Goal: Transaction & Acquisition: Book appointment/travel/reservation

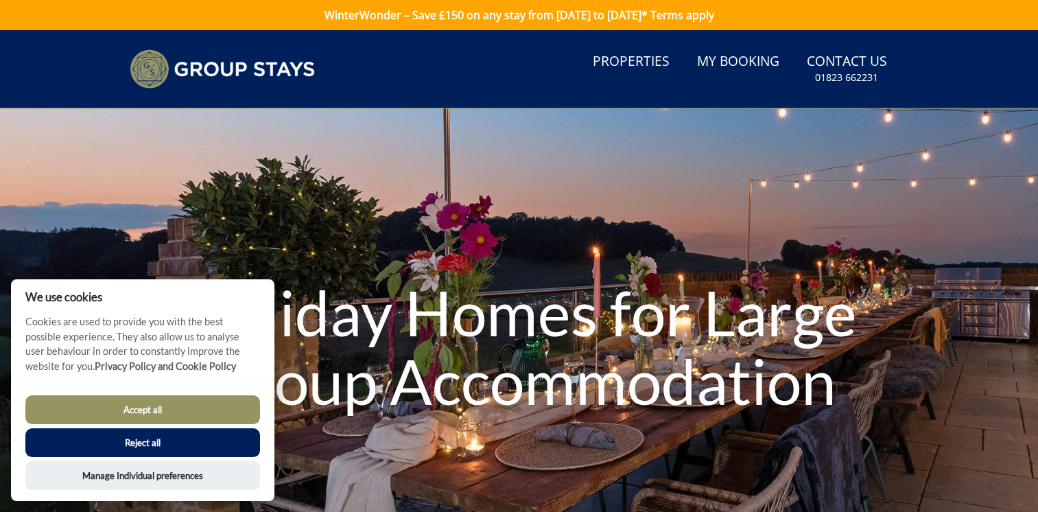
click at [247, 447] on button "Reject all" at bounding box center [142, 442] width 235 height 29
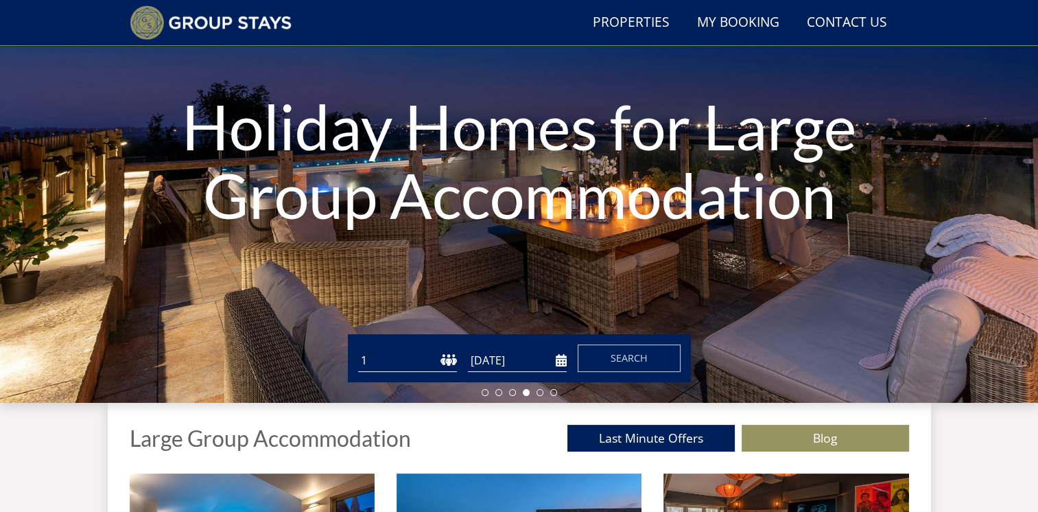
scroll to position [150, 0]
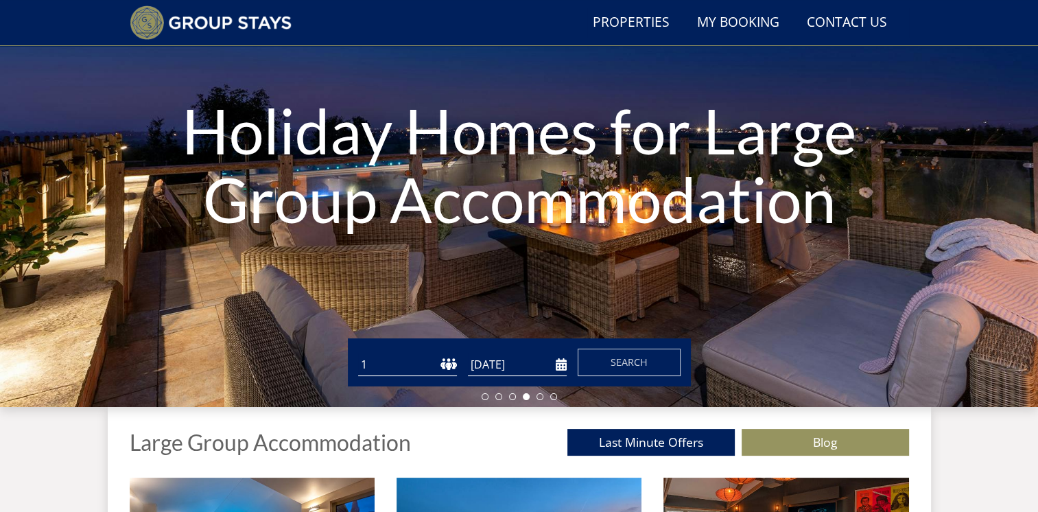
click at [451, 364] on select "1 2 3 4 5 6 7 8 9 10 11 12 13 14 15 16 17 18 19 20 21 22 23 24 25 26 27 28 29 3…" at bounding box center [407, 364] width 99 height 23
select select "12"
click at [358, 353] on select "1 2 3 4 5 6 7 8 9 10 11 12 13 14 15 16 17 18 19 20 21 22 23 24 25 26 27 28 29 3…" at bounding box center [407, 364] width 99 height 23
click at [563, 366] on input "[DATE]" at bounding box center [517, 364] width 99 height 23
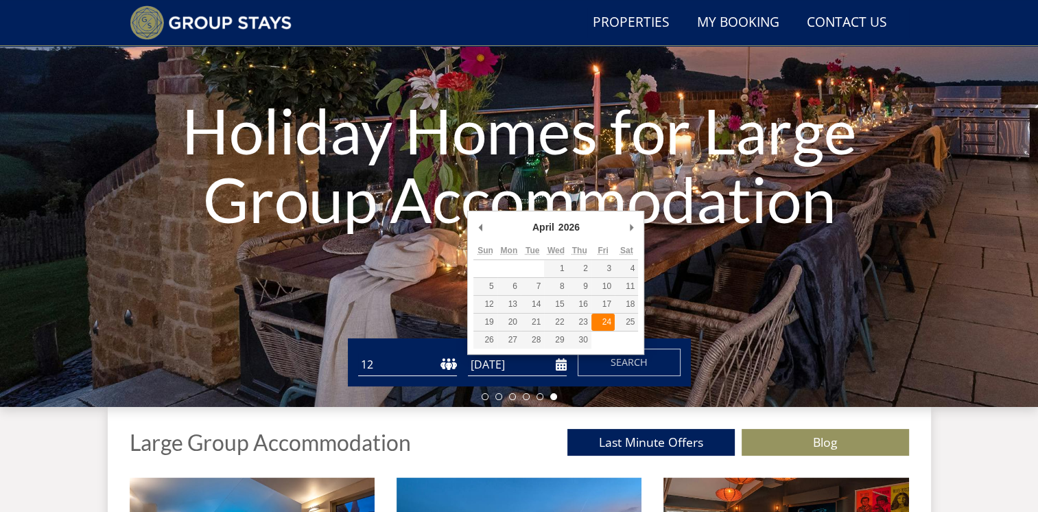
type input "[DATE]"
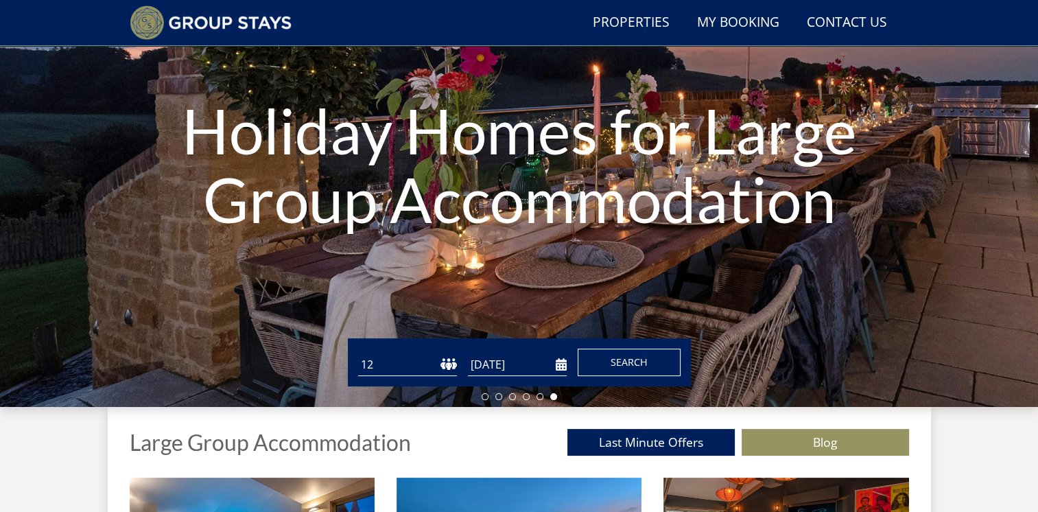
click at [612, 359] on span "Search" at bounding box center [629, 361] width 37 height 13
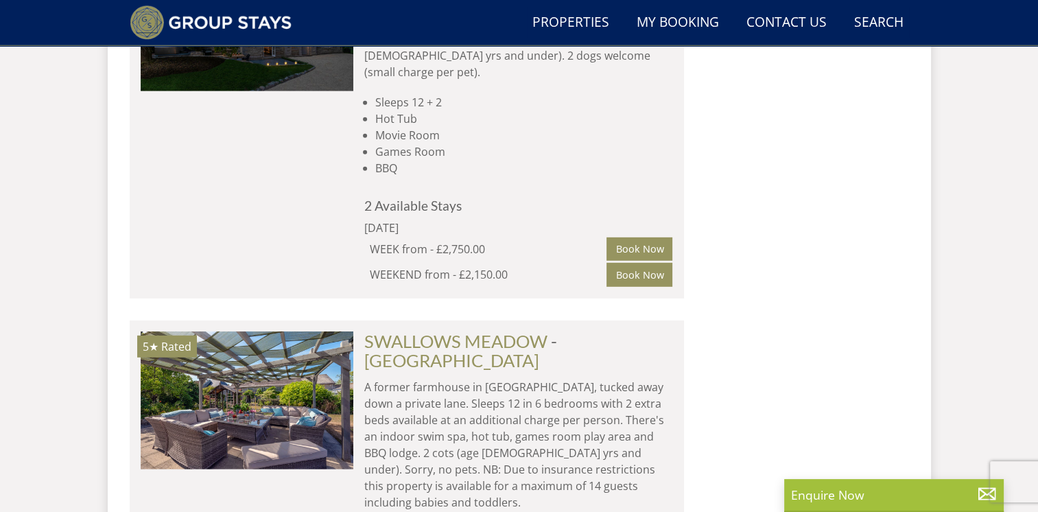
scroll to position [3899, 0]
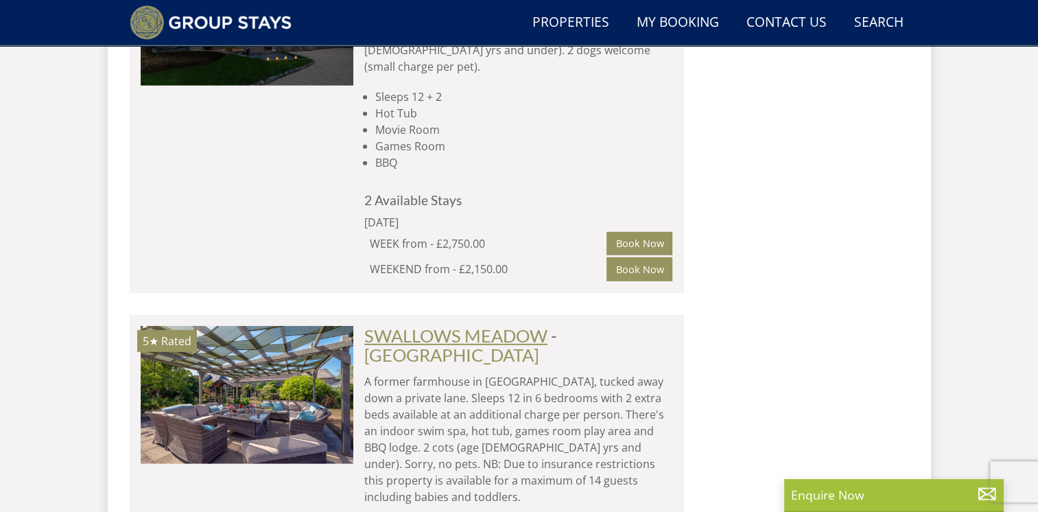
click at [493, 325] on link "SWALLOWS MEADOW" at bounding box center [455, 335] width 183 height 21
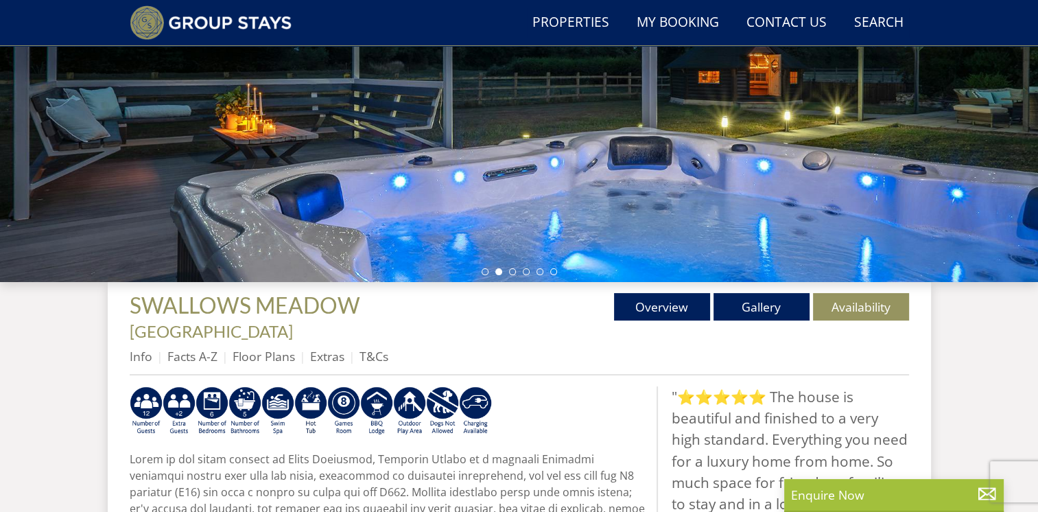
scroll to position [284, 0]
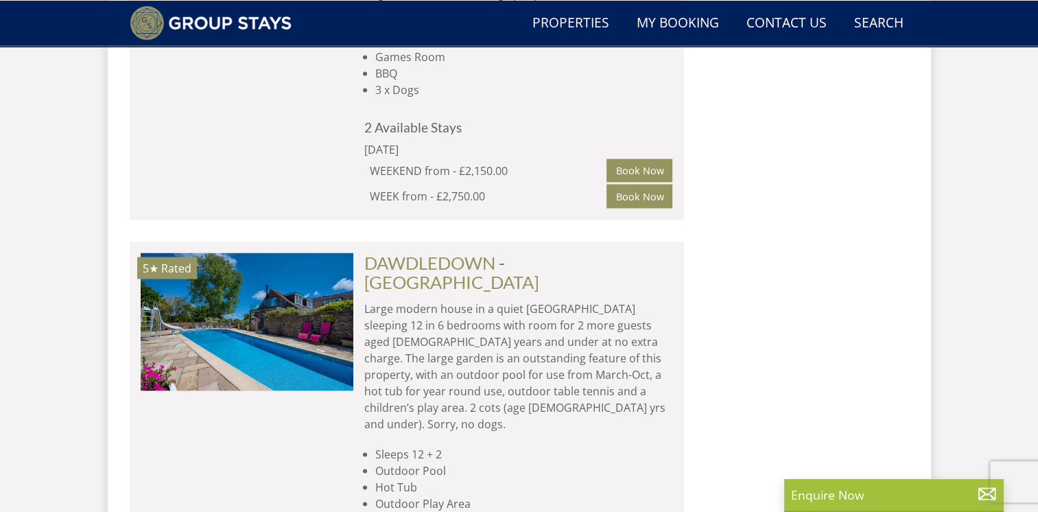
scroll to position [7815, 0]
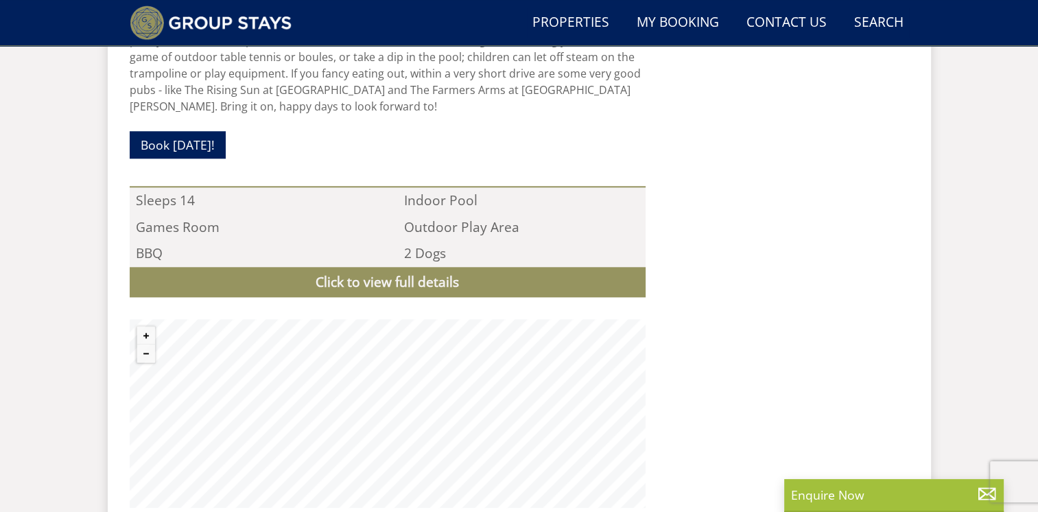
scroll to position [1281, 0]
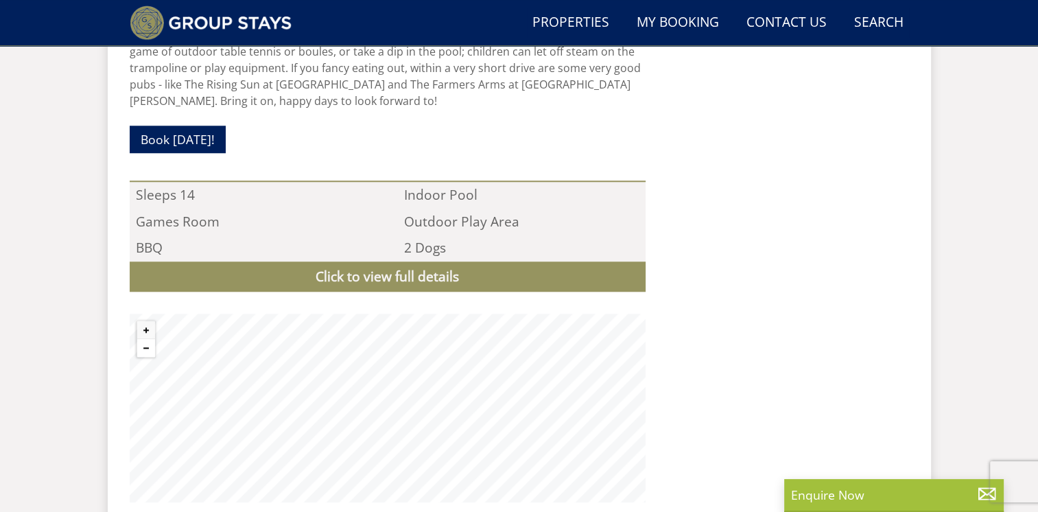
click at [148, 339] on button "Zoom out" at bounding box center [146, 348] width 18 height 18
click at [206, 261] on link "Click to view full details" at bounding box center [388, 276] width 516 height 31
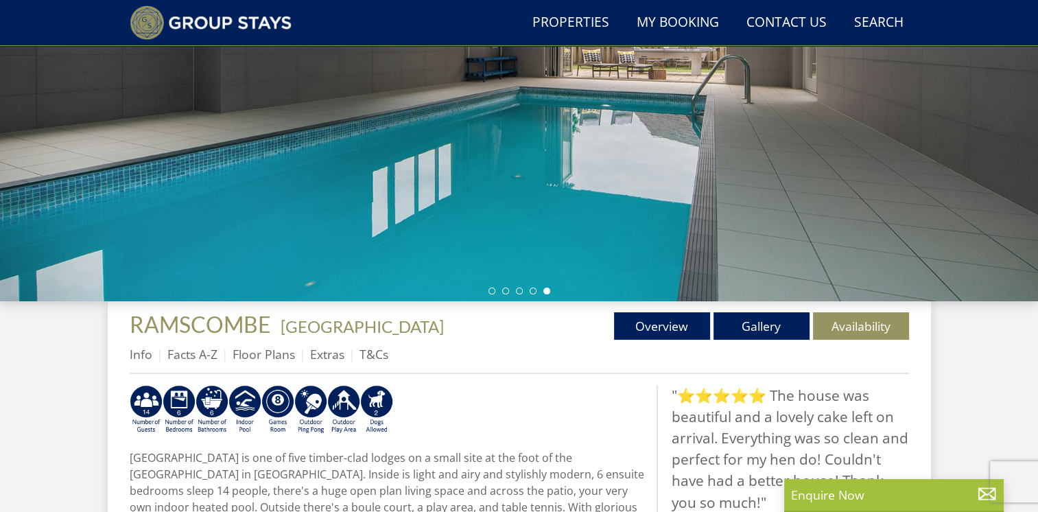
scroll to position [249, 0]
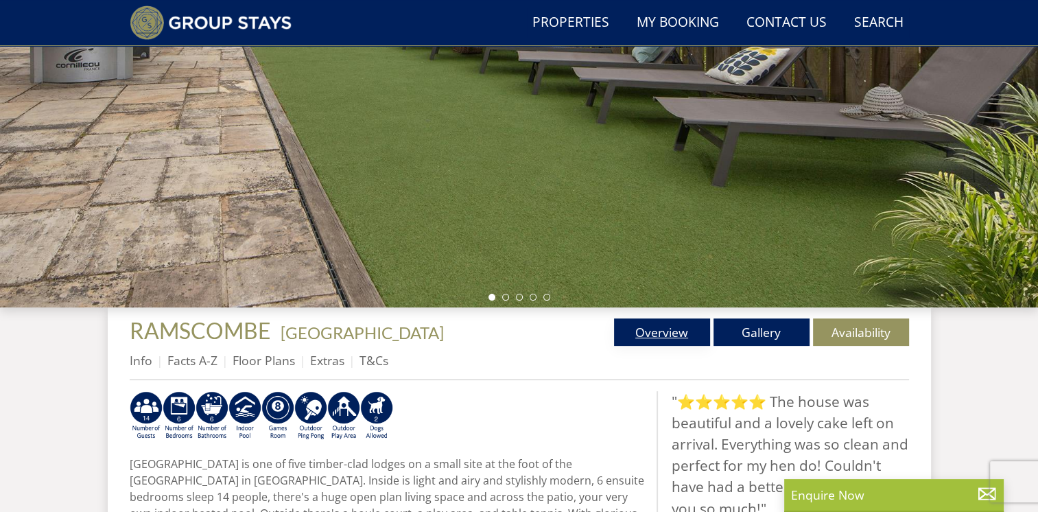
click at [653, 329] on link "Overview" at bounding box center [662, 331] width 96 height 27
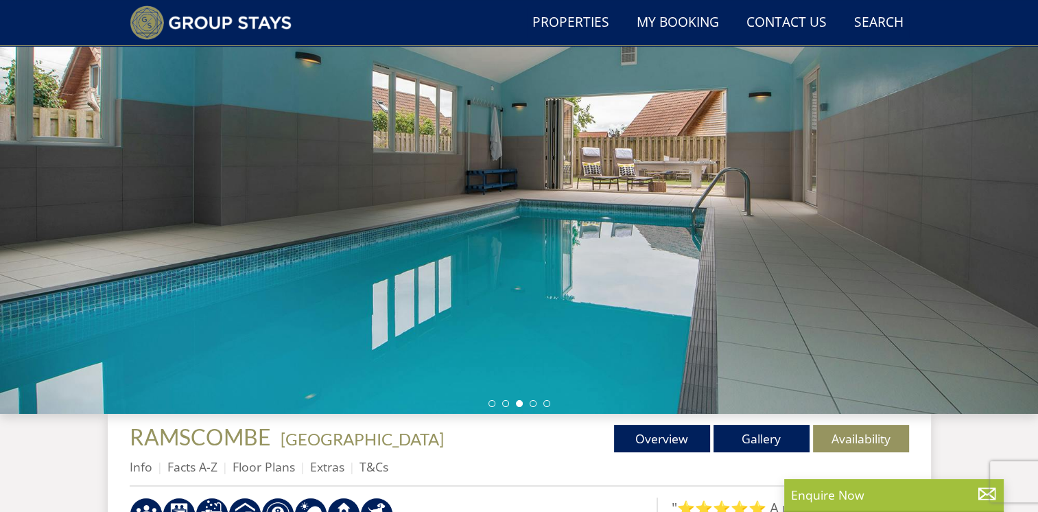
scroll to position [136, 0]
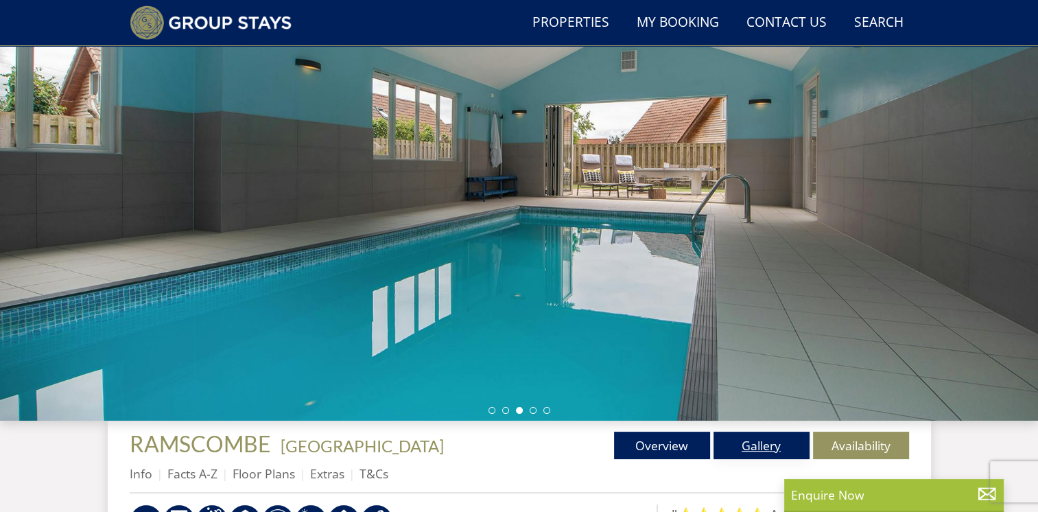
click at [774, 438] on link "Gallery" at bounding box center [761, 444] width 96 height 27
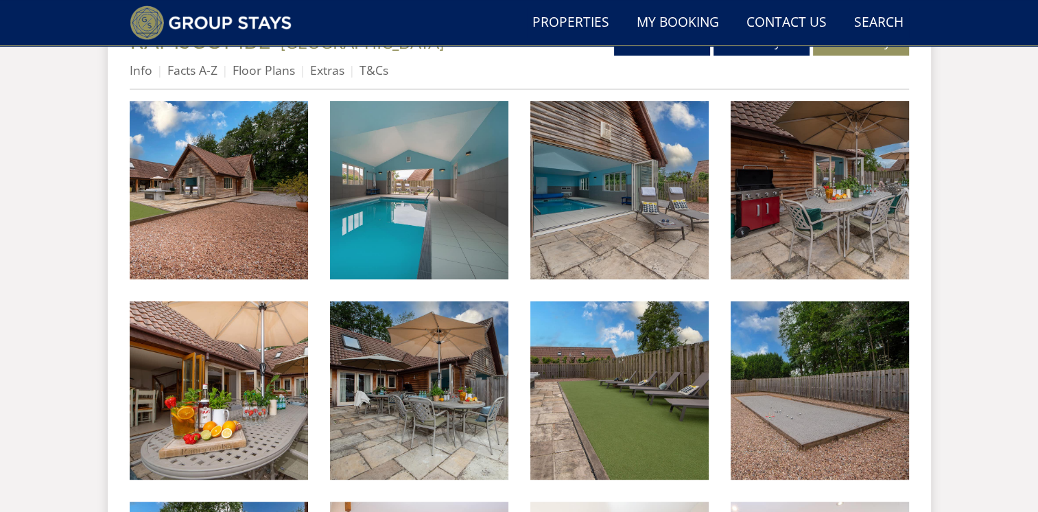
scroll to position [516, 0]
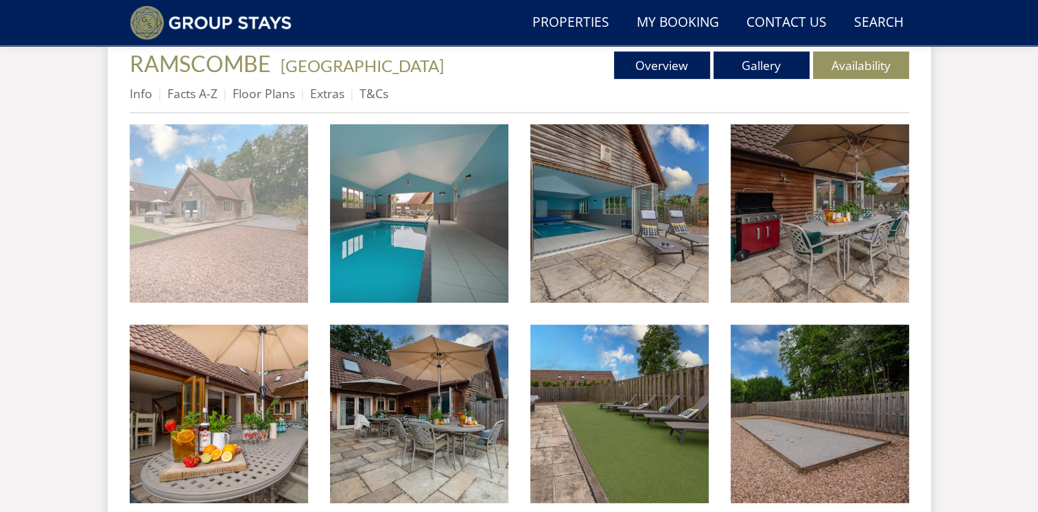
click at [274, 253] on img at bounding box center [219, 213] width 178 height 178
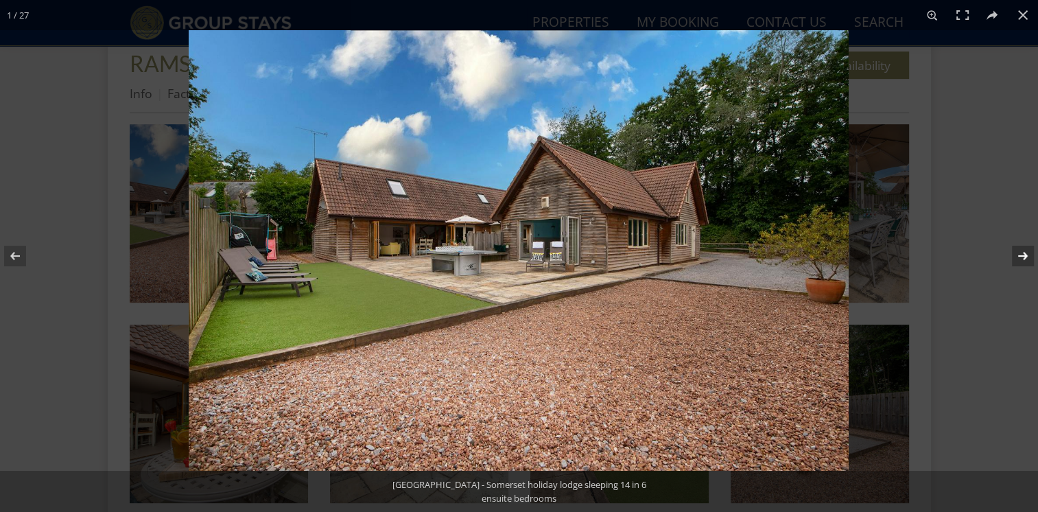
click at [1017, 253] on button at bounding box center [1014, 256] width 48 height 69
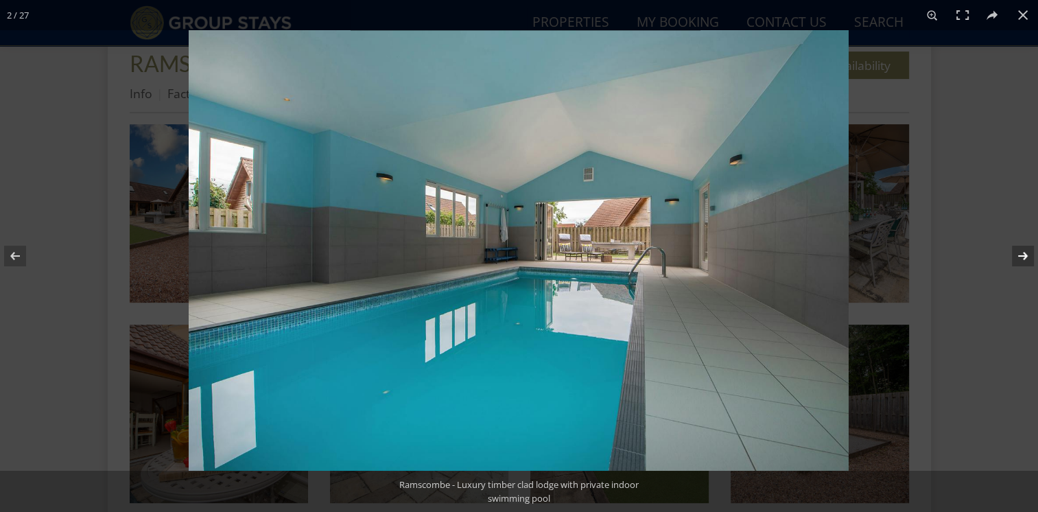
click at [1017, 253] on button at bounding box center [1014, 256] width 48 height 69
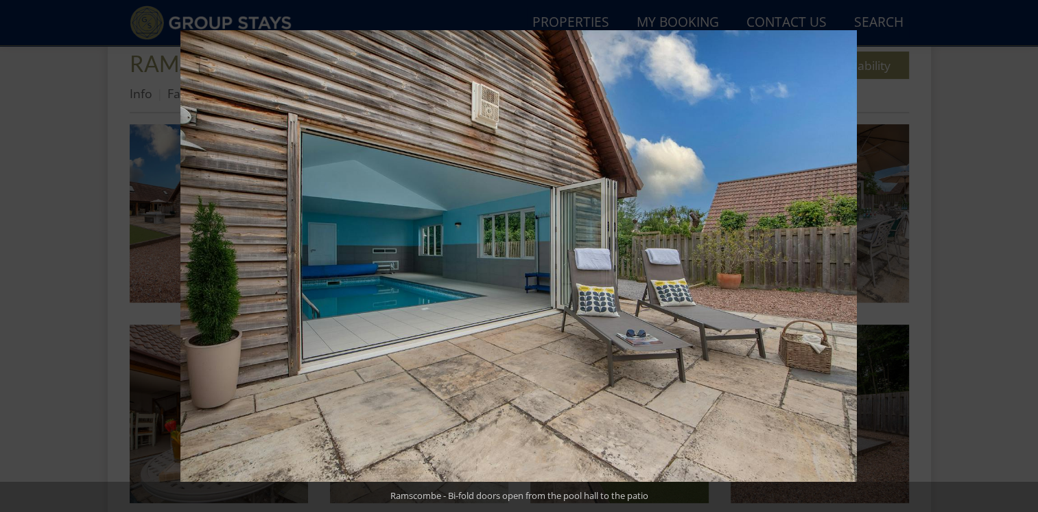
click at [1017, 253] on button at bounding box center [1014, 256] width 48 height 69
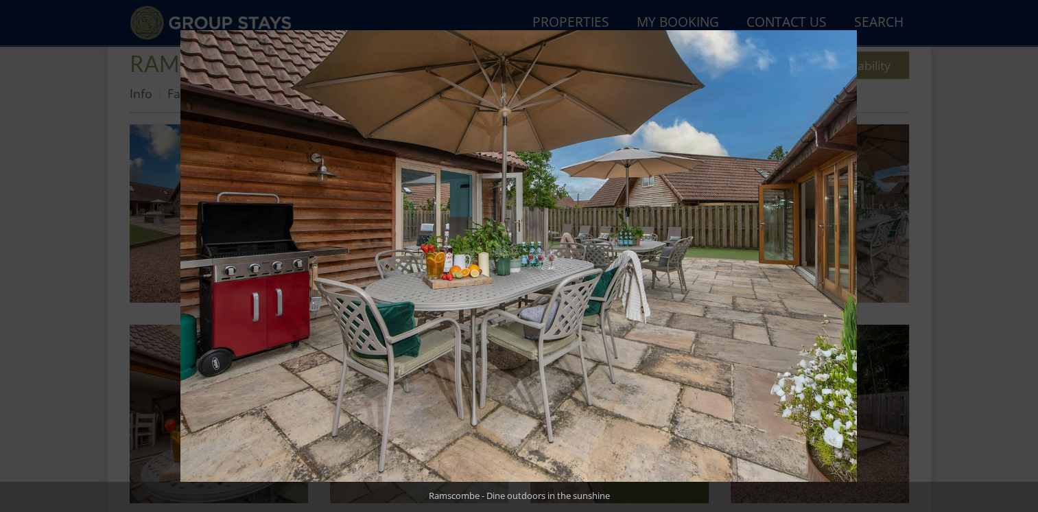
click at [1017, 253] on button at bounding box center [1014, 256] width 48 height 69
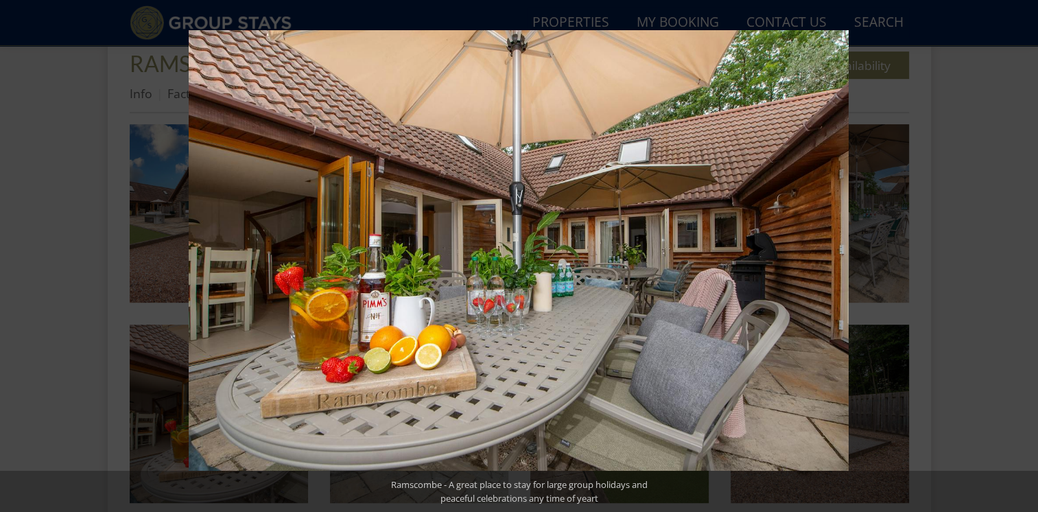
click at [1017, 253] on button at bounding box center [1014, 256] width 48 height 69
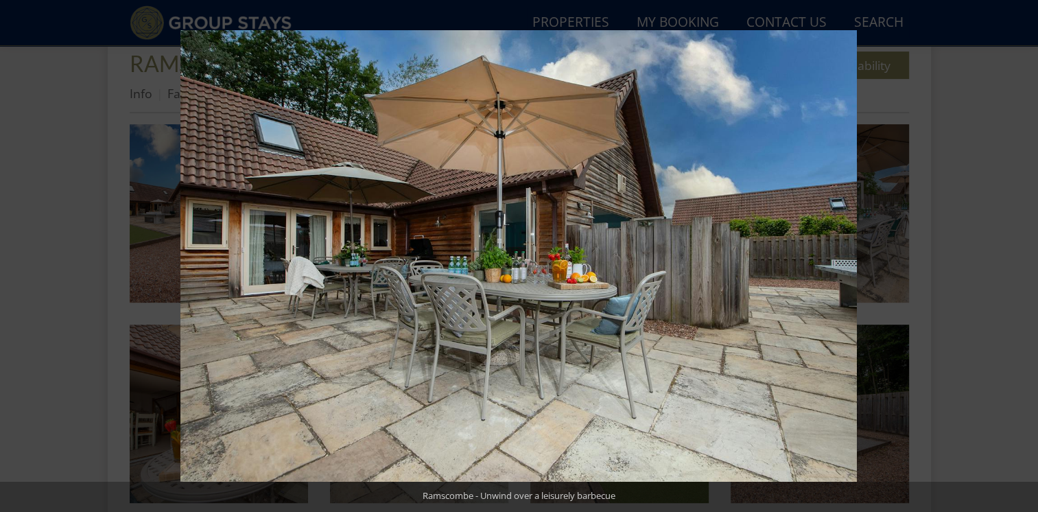
click at [1017, 253] on button at bounding box center [1014, 256] width 48 height 69
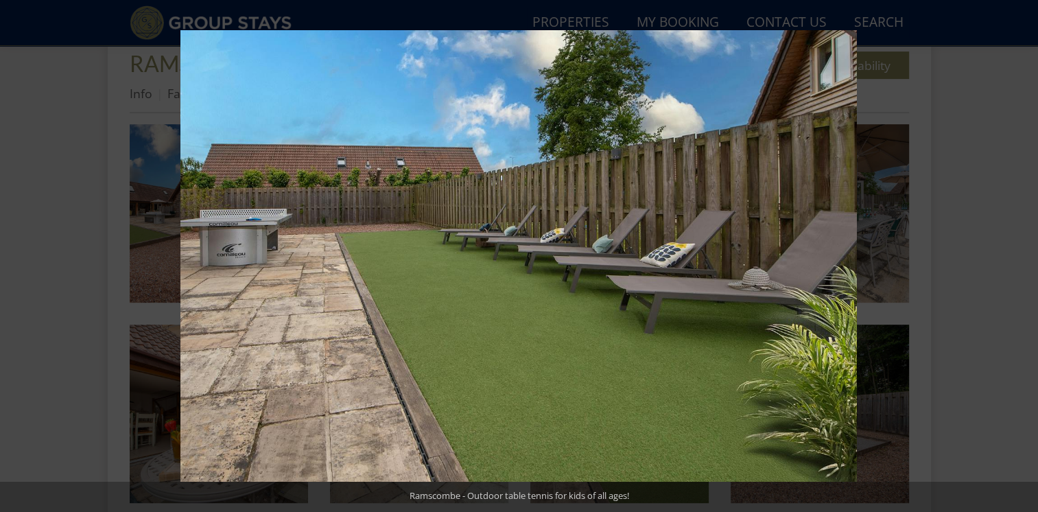
click at [1017, 253] on button at bounding box center [1014, 256] width 48 height 69
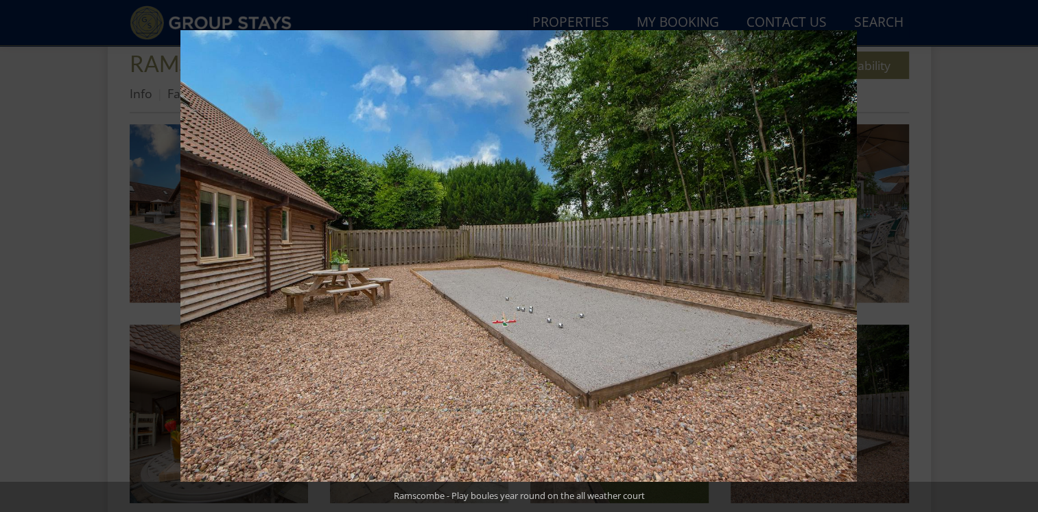
click at [1017, 253] on button at bounding box center [1014, 256] width 48 height 69
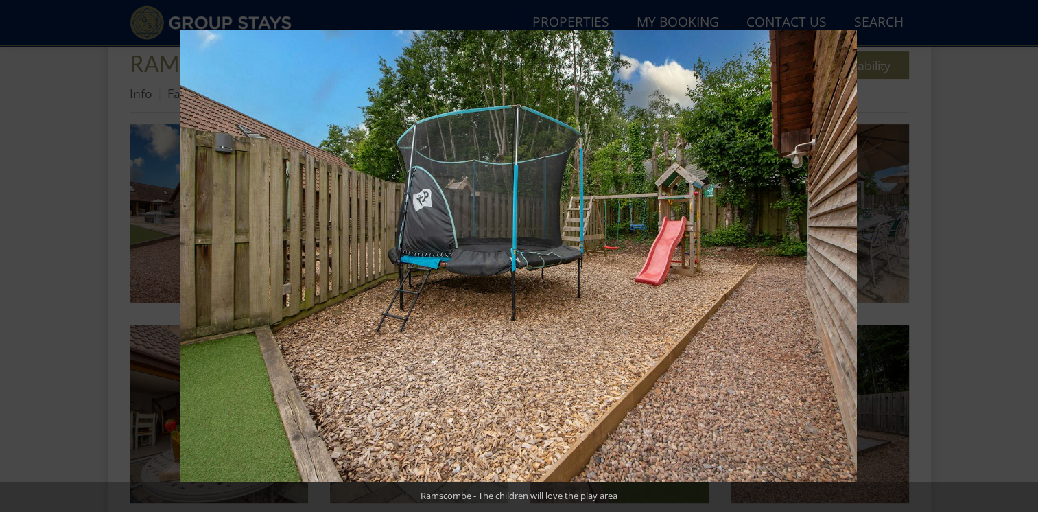
click at [1017, 253] on button at bounding box center [1014, 256] width 48 height 69
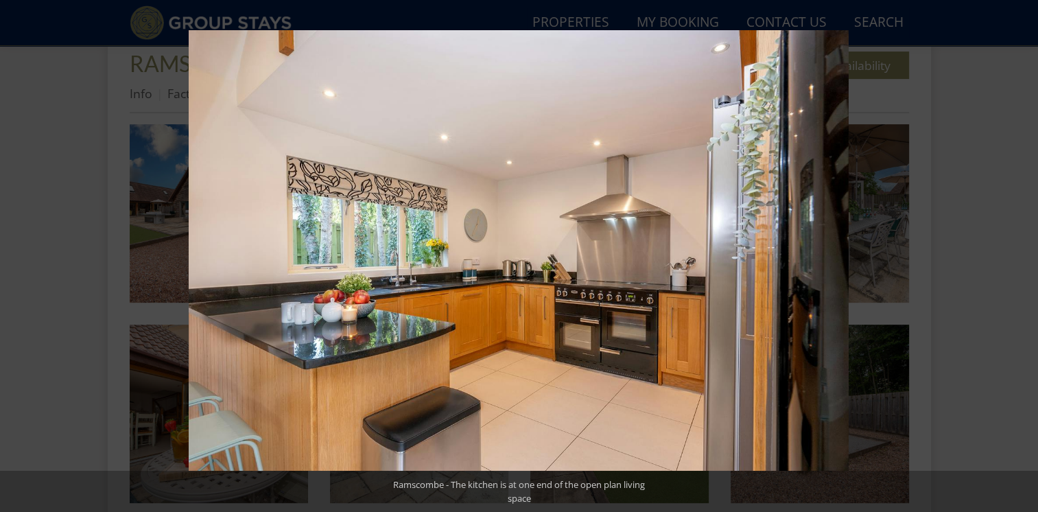
click at [1017, 253] on button at bounding box center [1014, 256] width 48 height 69
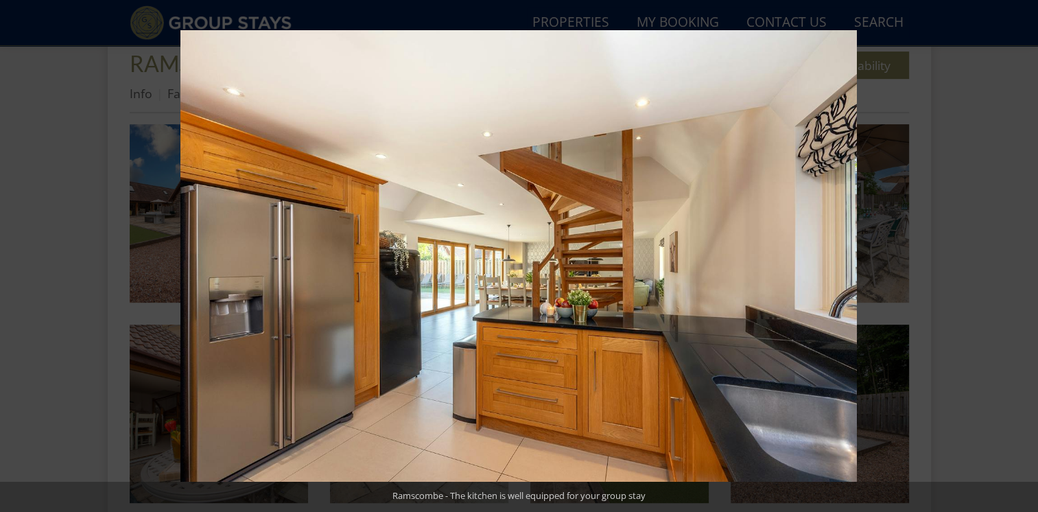
click at [1017, 253] on button at bounding box center [1014, 256] width 48 height 69
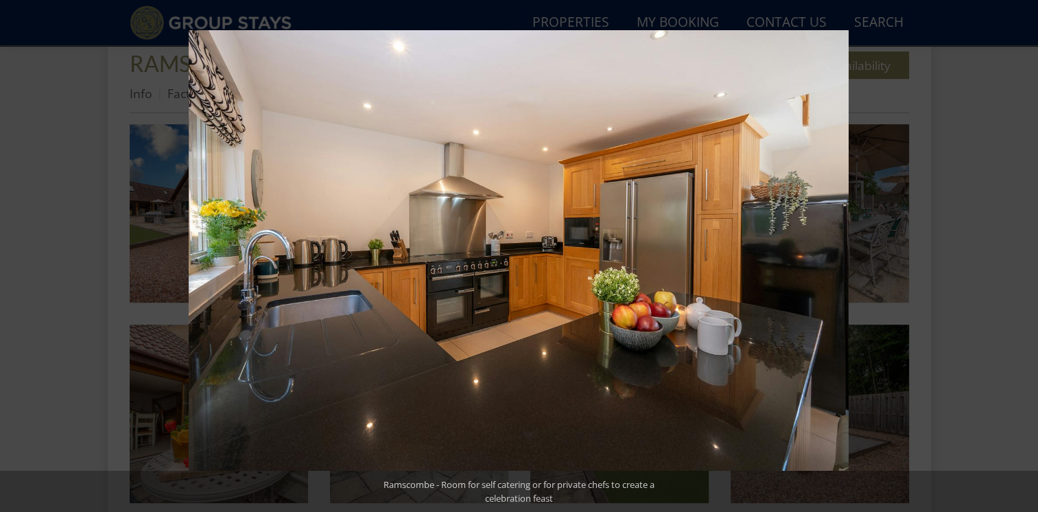
click at [1017, 253] on button at bounding box center [1014, 256] width 48 height 69
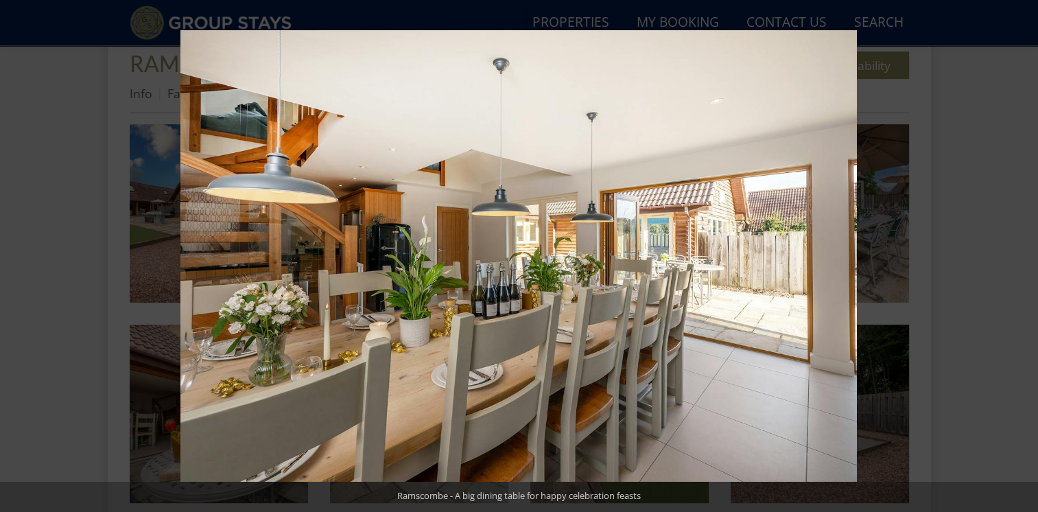
click at [1017, 253] on button at bounding box center [1014, 256] width 48 height 69
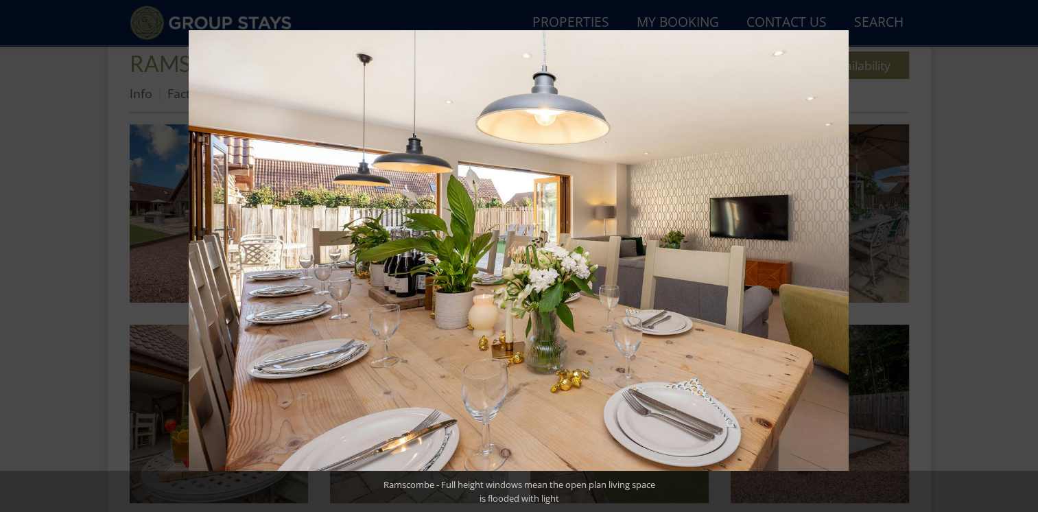
click at [1017, 253] on button at bounding box center [1014, 256] width 48 height 69
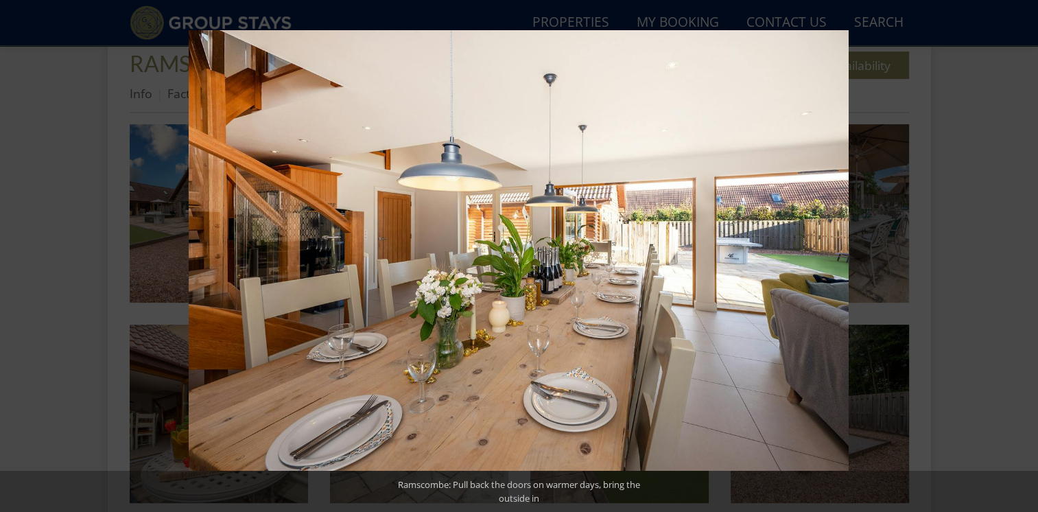
click at [1017, 253] on button at bounding box center [1014, 256] width 48 height 69
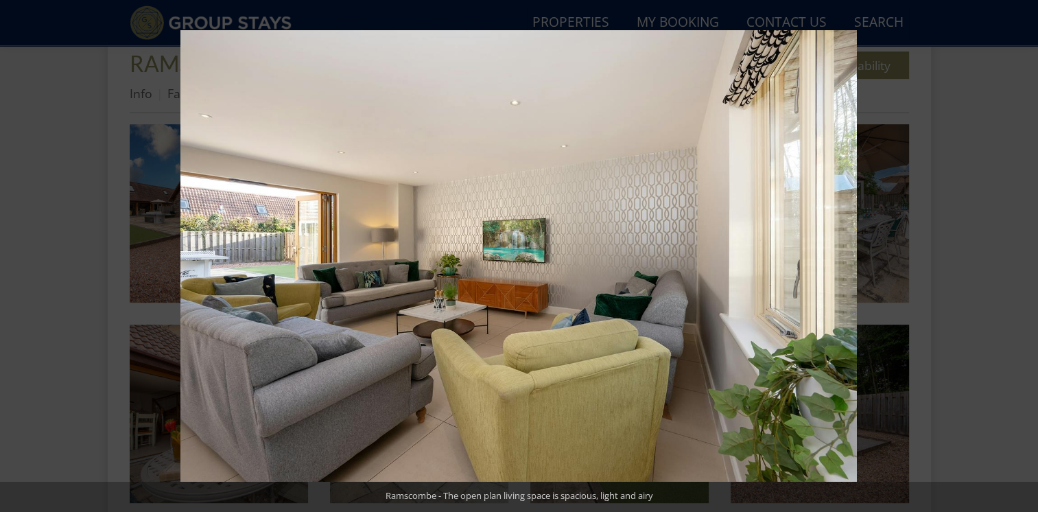
click at [1017, 253] on button at bounding box center [1014, 256] width 48 height 69
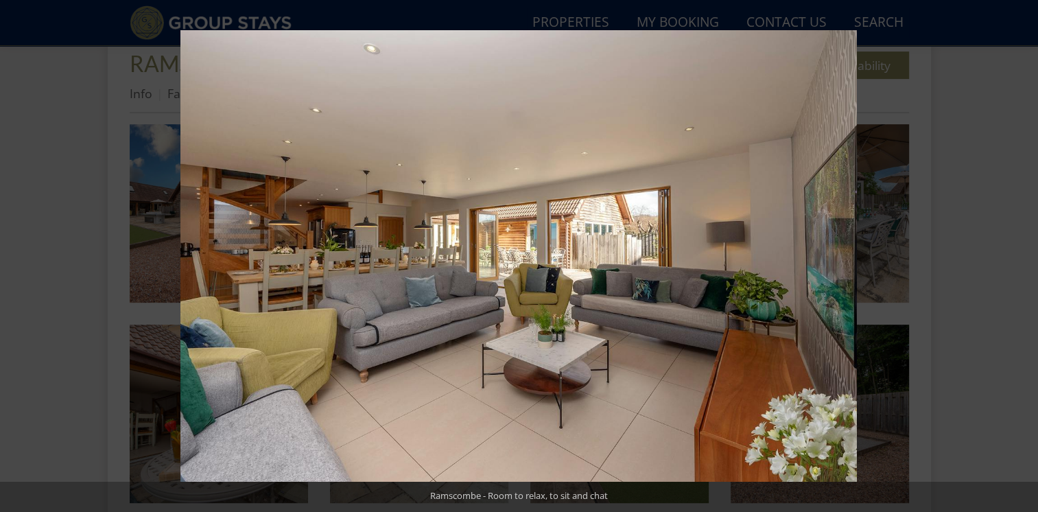
click at [1017, 253] on button at bounding box center [1014, 256] width 48 height 69
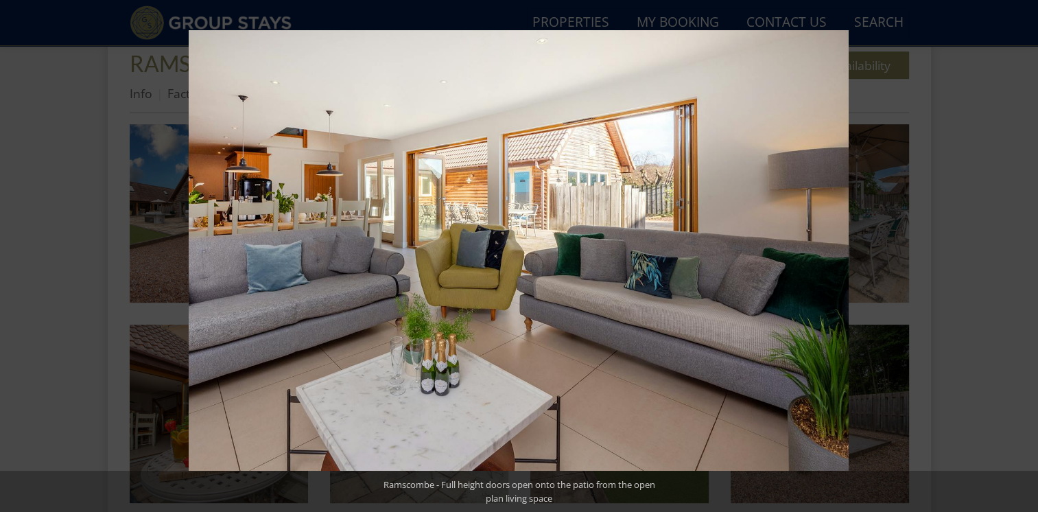
click at [1017, 253] on button at bounding box center [1014, 256] width 48 height 69
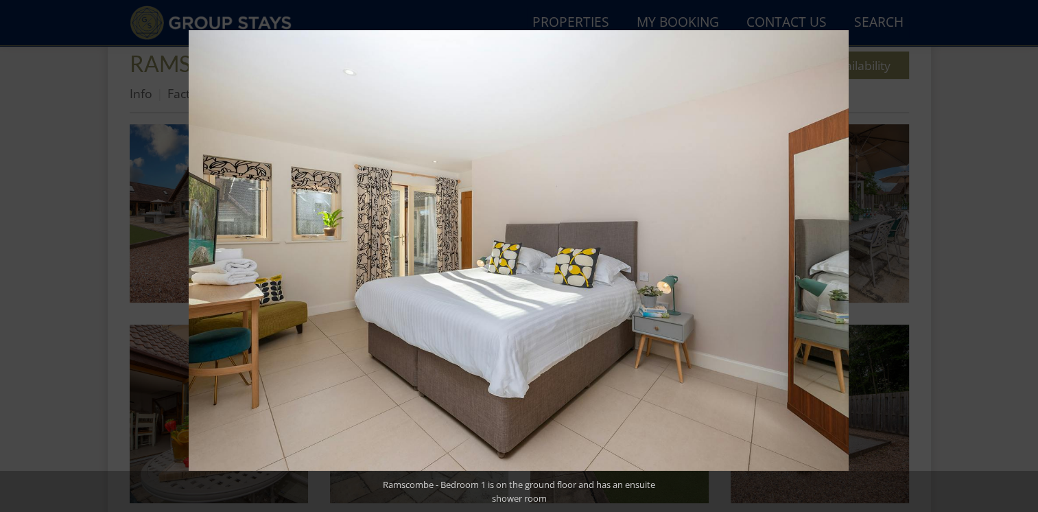
click at [1017, 253] on button at bounding box center [1014, 256] width 48 height 69
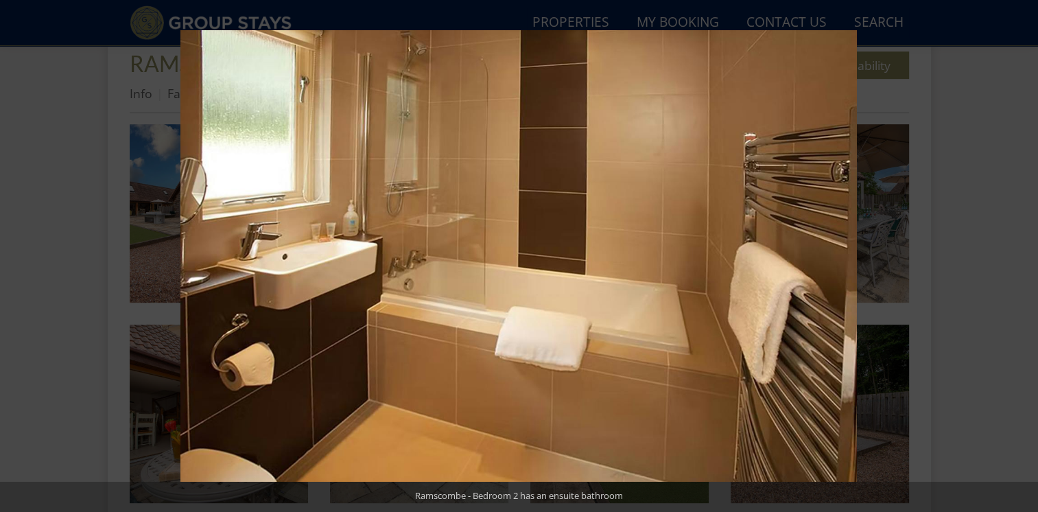
click at [1017, 253] on button at bounding box center [1014, 256] width 48 height 69
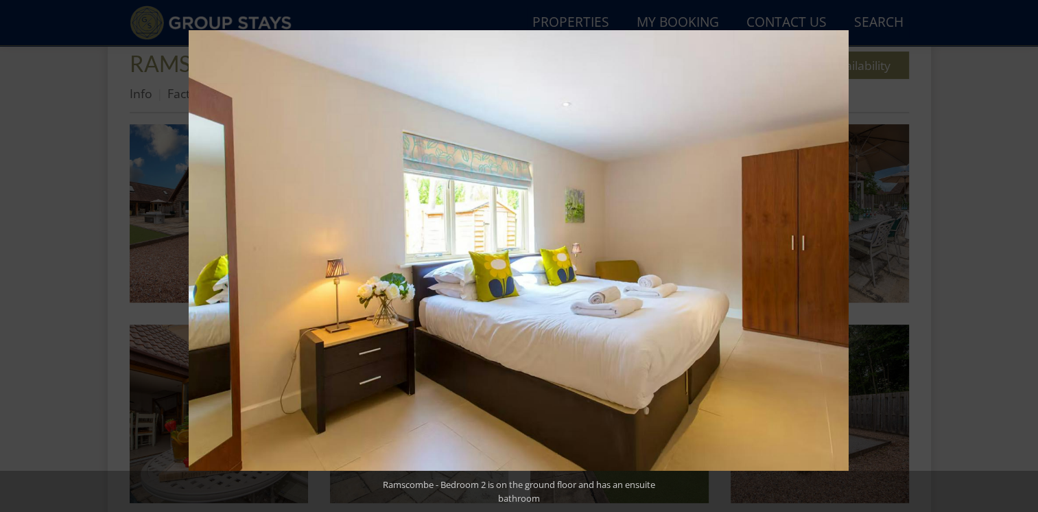
click at [1017, 253] on button at bounding box center [1014, 256] width 48 height 69
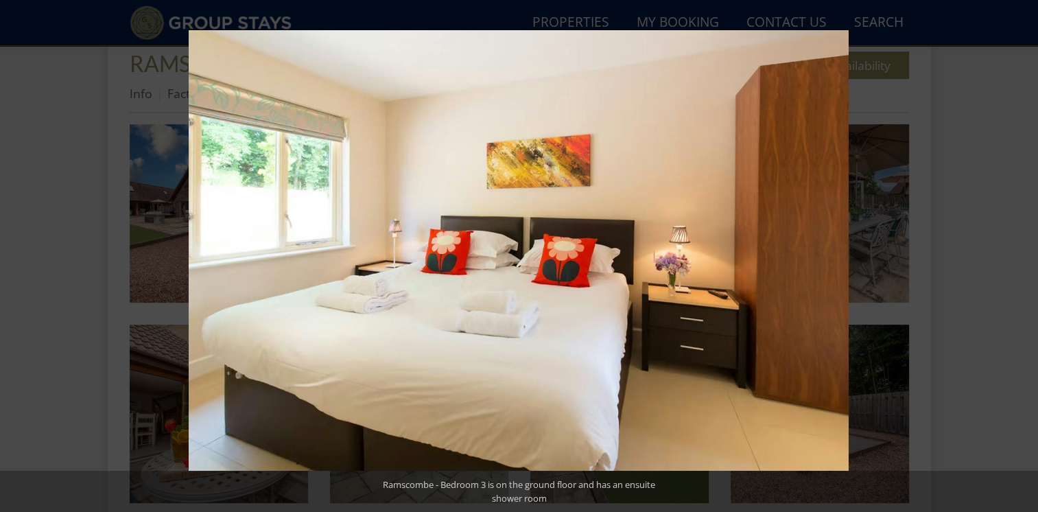
click at [1017, 253] on button at bounding box center [1014, 256] width 48 height 69
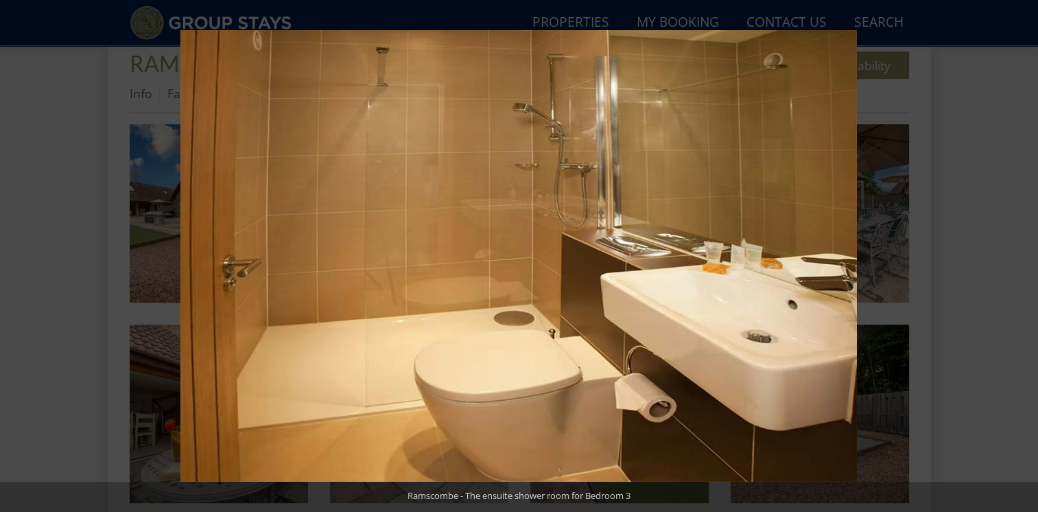
click at [1017, 253] on button at bounding box center [1014, 256] width 48 height 69
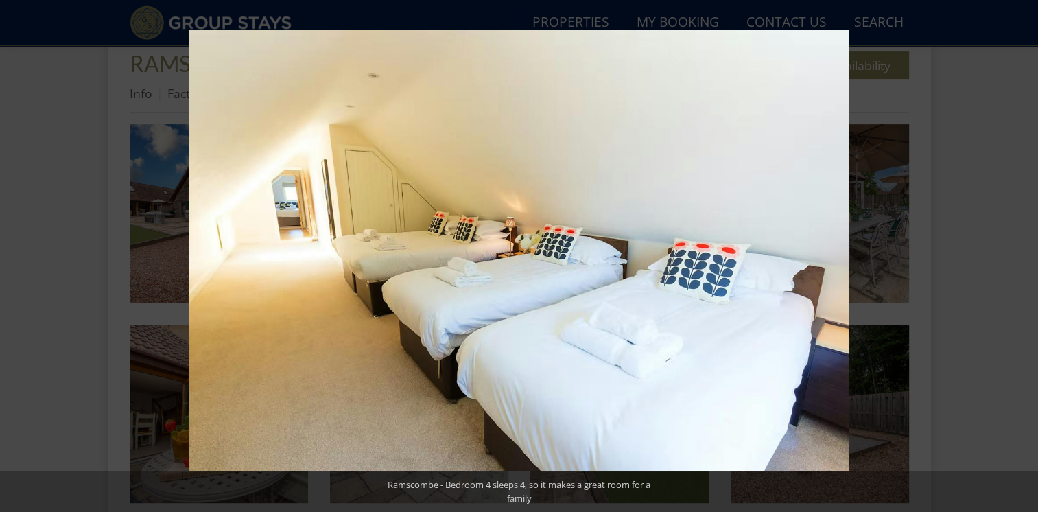
click at [1017, 253] on button at bounding box center [1014, 256] width 48 height 69
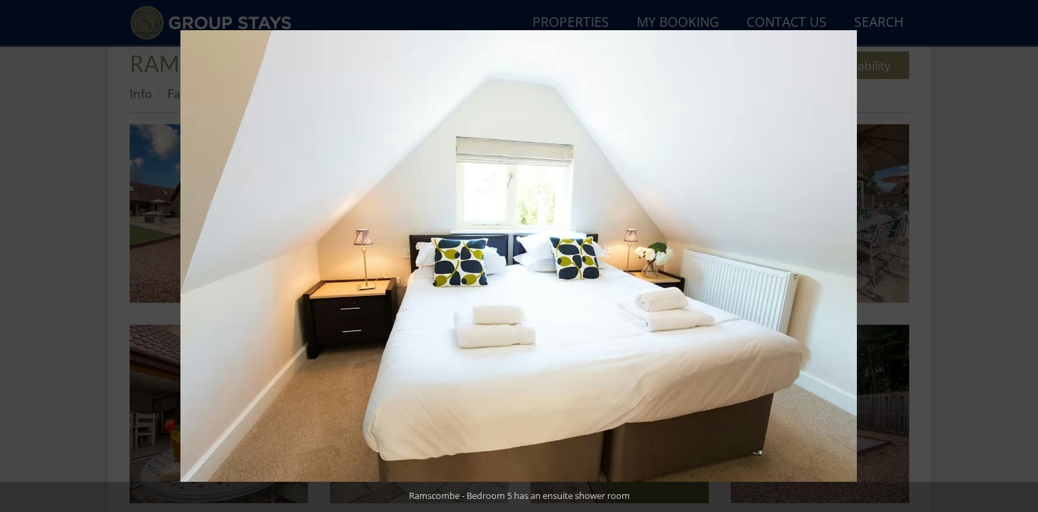
click at [1017, 253] on button at bounding box center [1014, 256] width 48 height 69
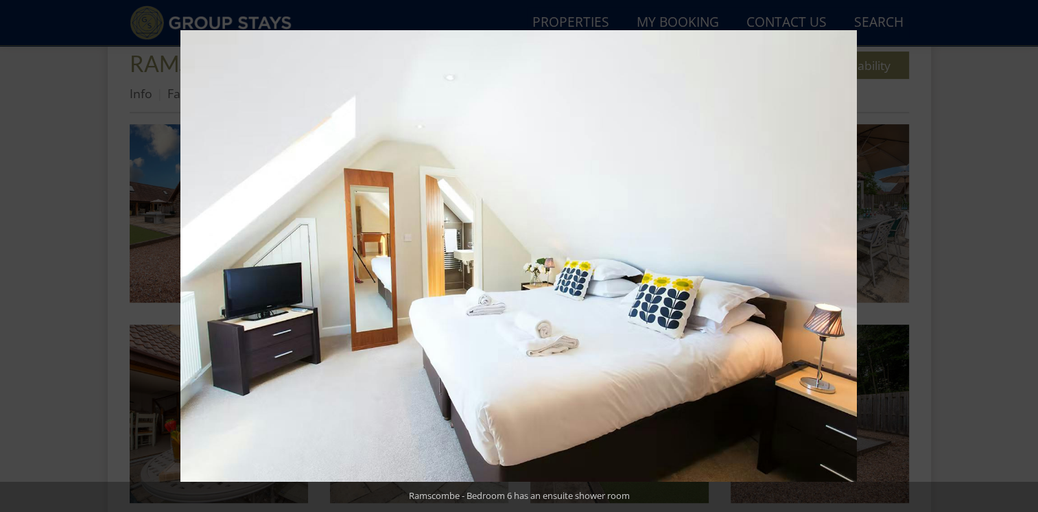
click at [1017, 253] on button at bounding box center [1014, 256] width 48 height 69
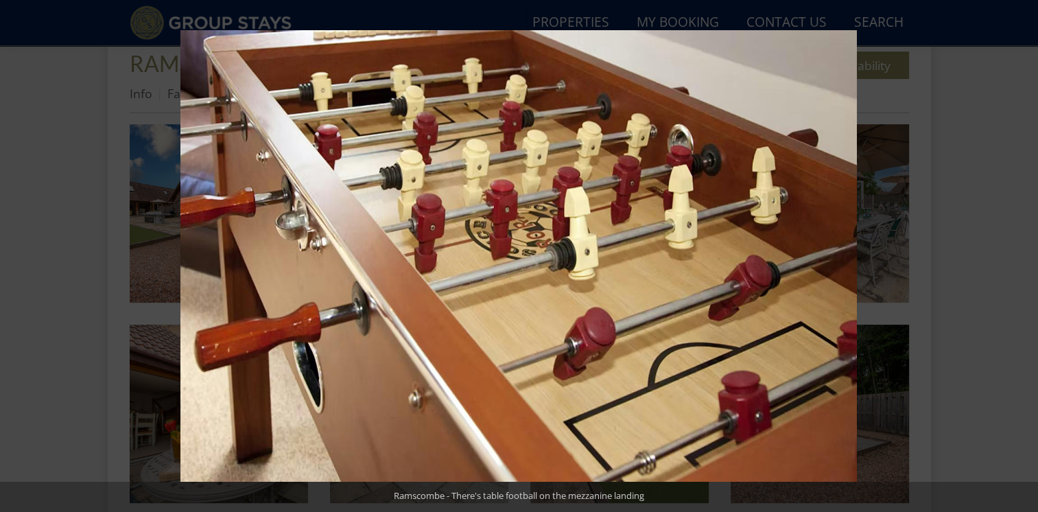
click at [1017, 253] on button at bounding box center [1014, 256] width 48 height 69
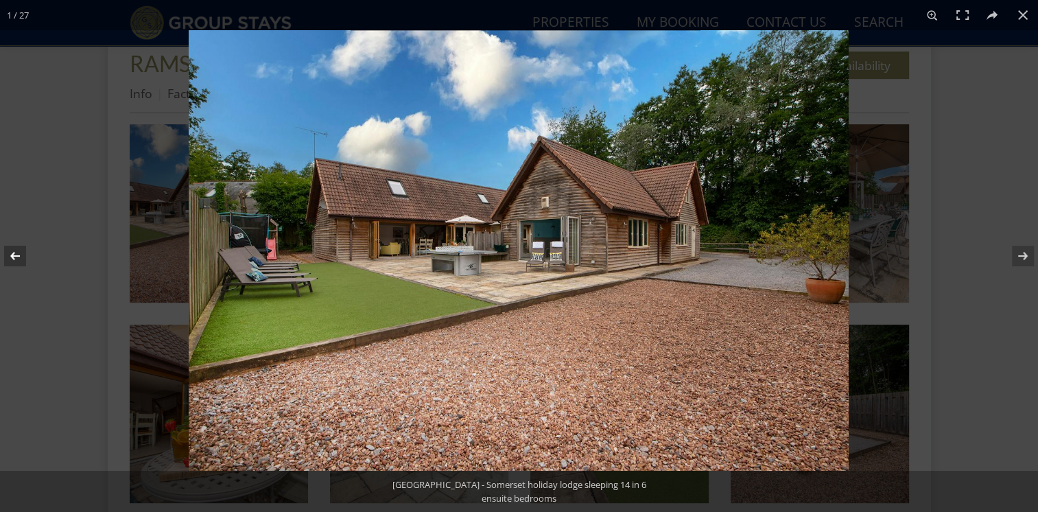
click at [16, 257] on button at bounding box center [24, 256] width 48 height 69
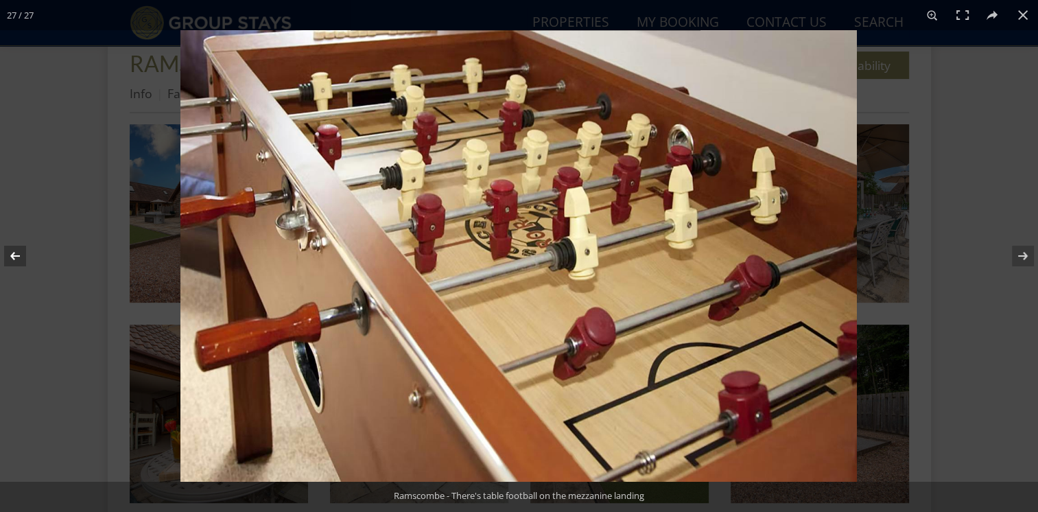
click at [16, 257] on button at bounding box center [24, 256] width 48 height 69
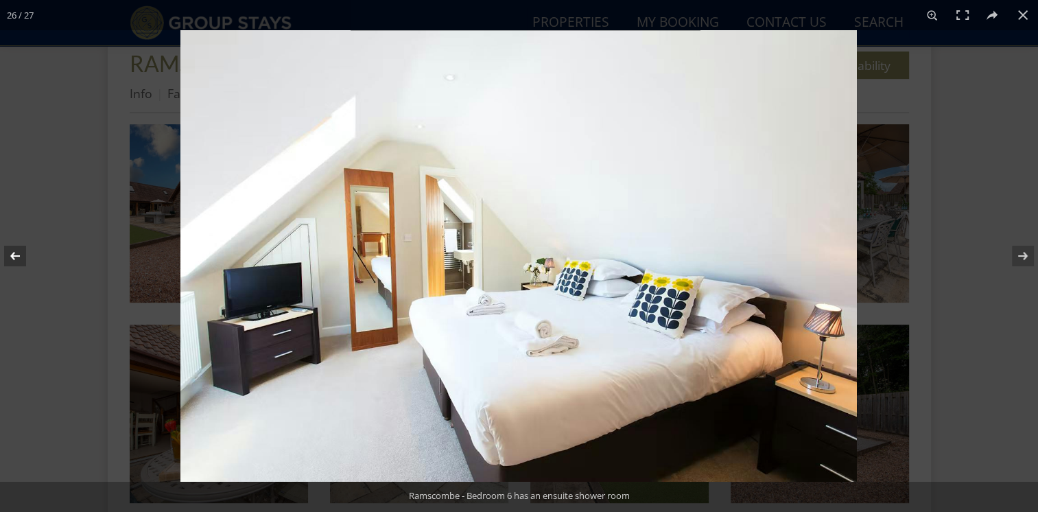
click at [16, 257] on button at bounding box center [24, 256] width 48 height 69
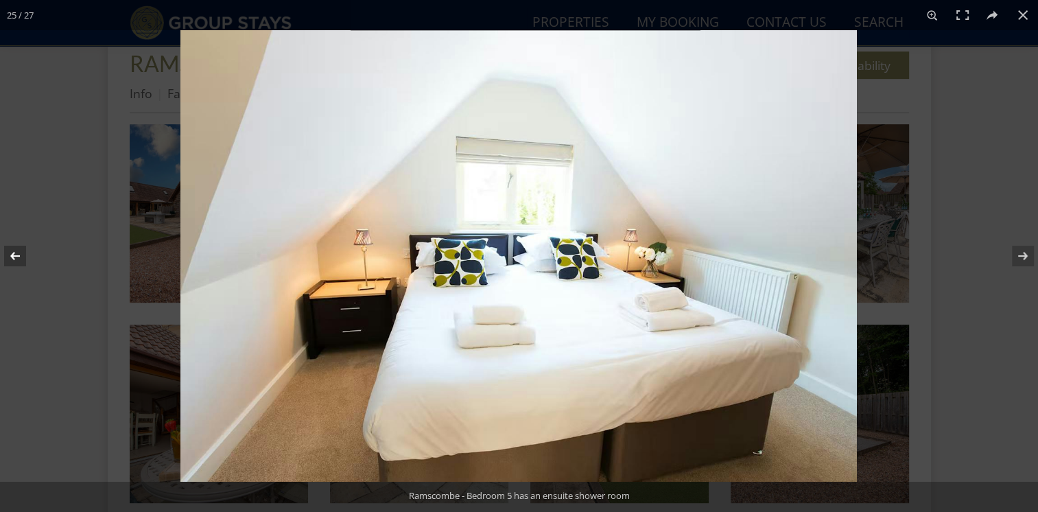
click at [16, 257] on button at bounding box center [24, 256] width 48 height 69
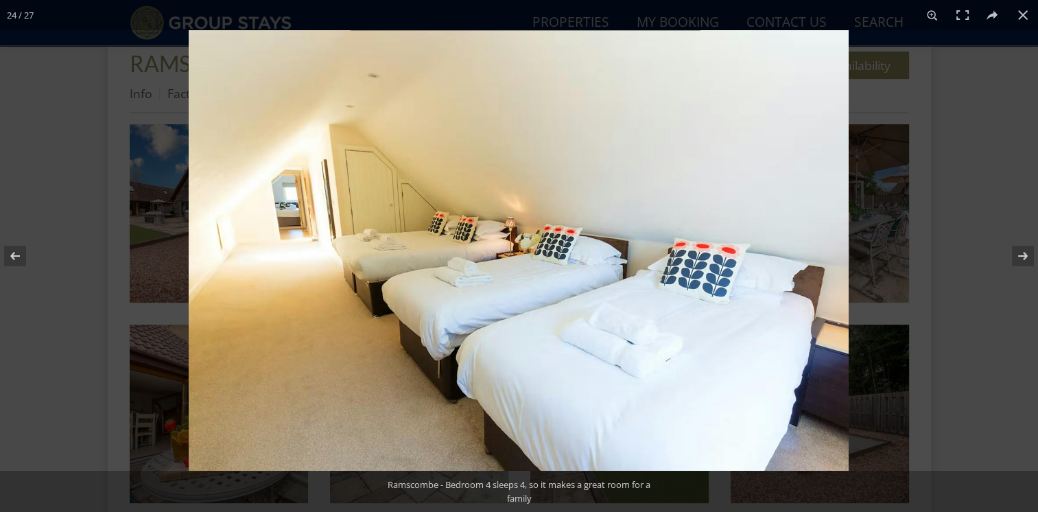
click at [288, 220] on img at bounding box center [519, 250] width 660 height 440
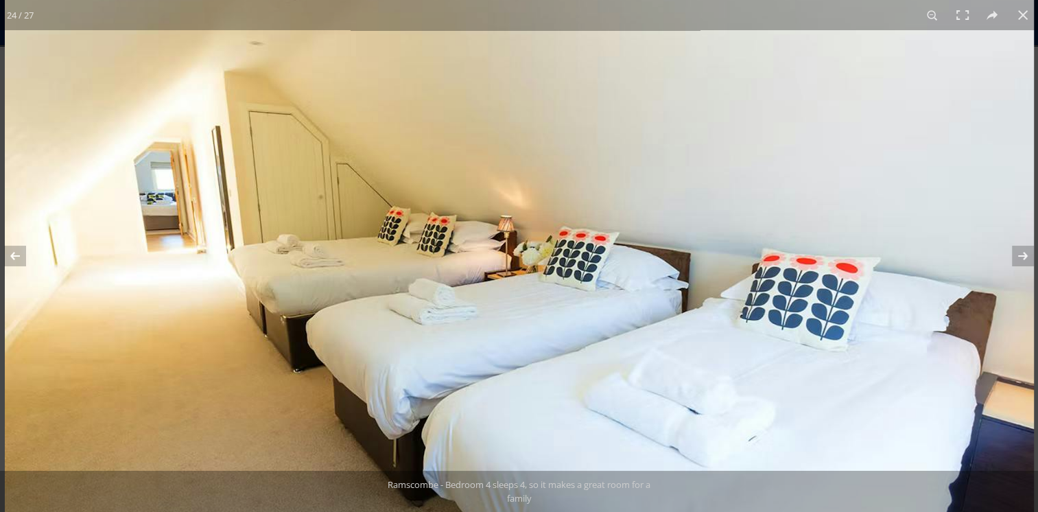
click at [170, 224] on img at bounding box center [519, 268] width 1029 height 687
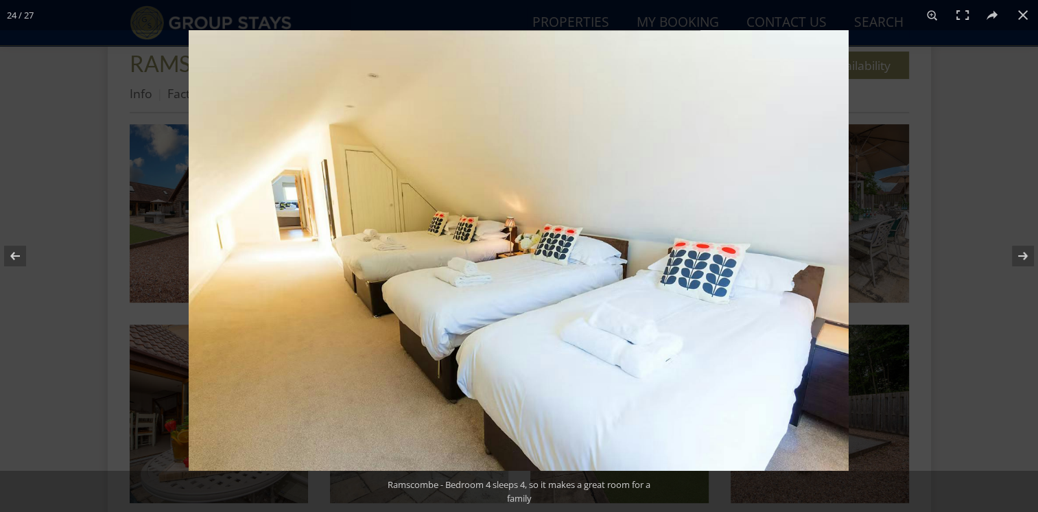
click at [289, 206] on img at bounding box center [519, 250] width 660 height 440
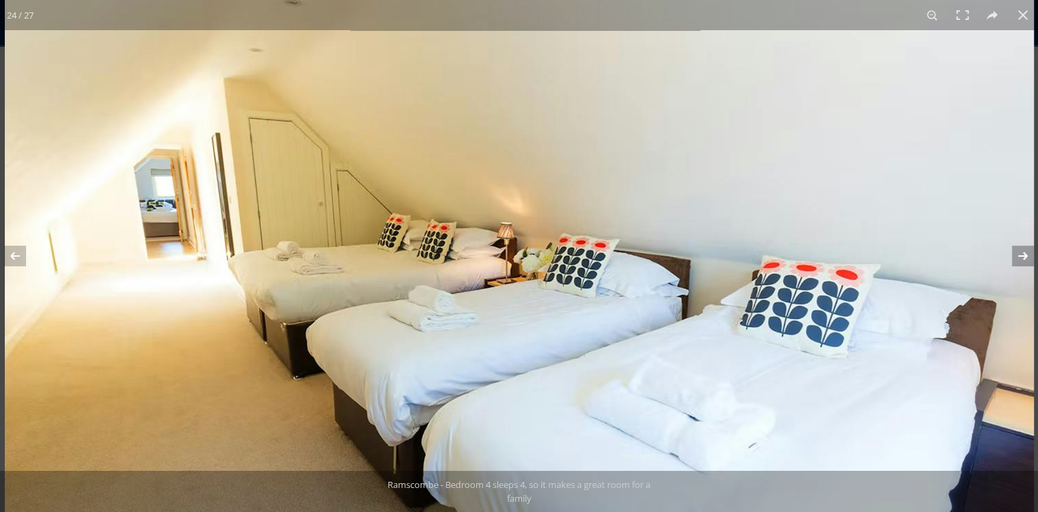
click at [1021, 252] on button at bounding box center [1014, 256] width 48 height 69
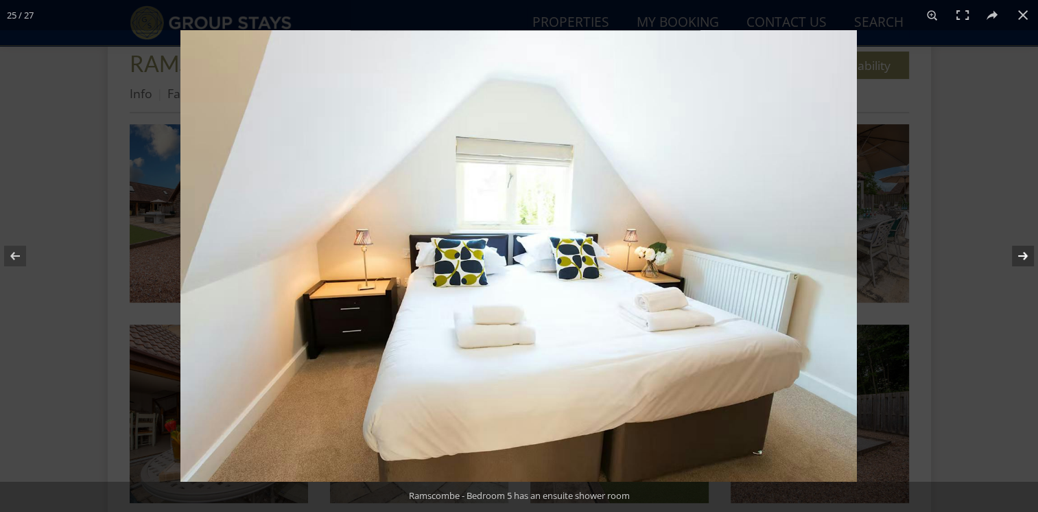
click at [1021, 252] on button at bounding box center [1014, 256] width 48 height 69
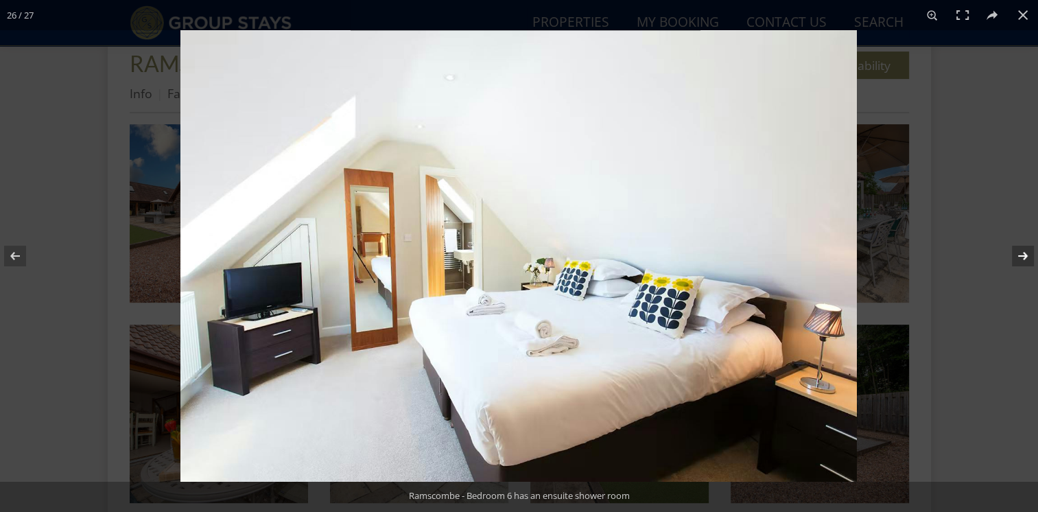
click at [1021, 252] on button at bounding box center [1014, 256] width 48 height 69
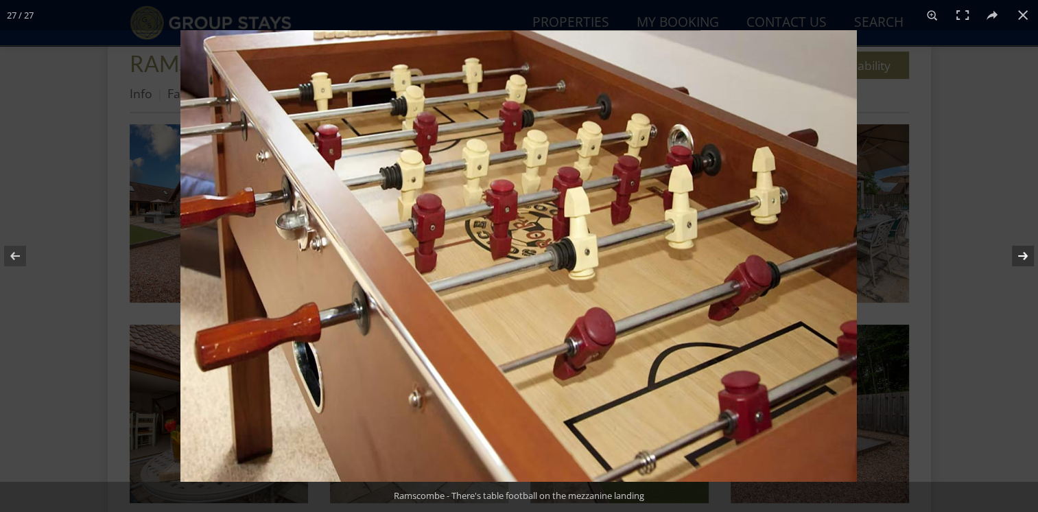
click at [1021, 252] on button at bounding box center [1014, 256] width 48 height 69
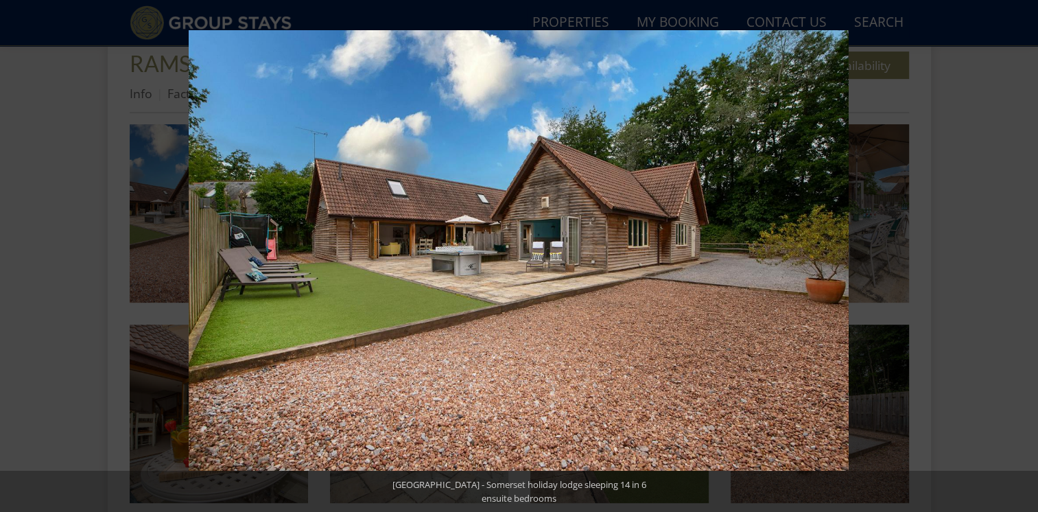
click at [1021, 252] on button at bounding box center [1014, 256] width 48 height 69
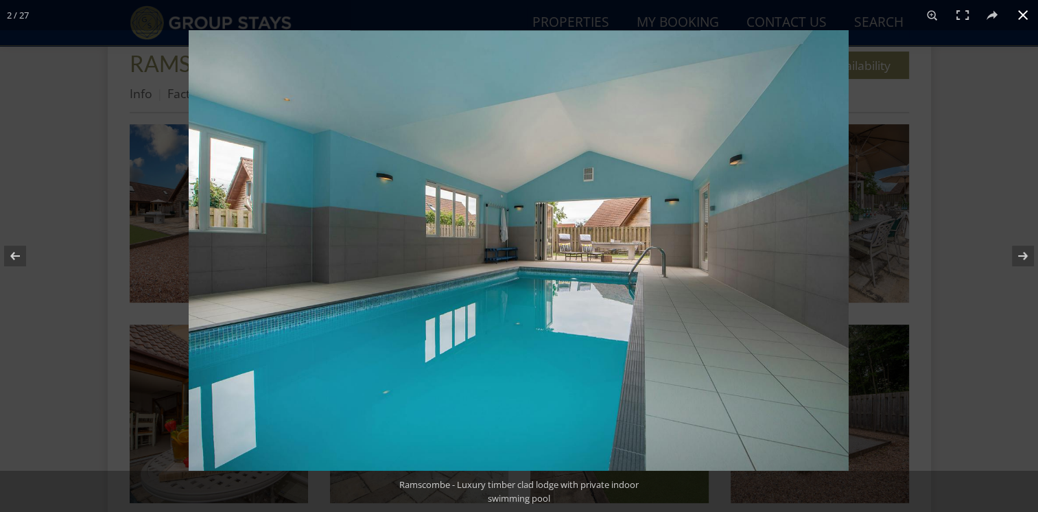
click at [999, 83] on div at bounding box center [708, 286] width 1038 height 512
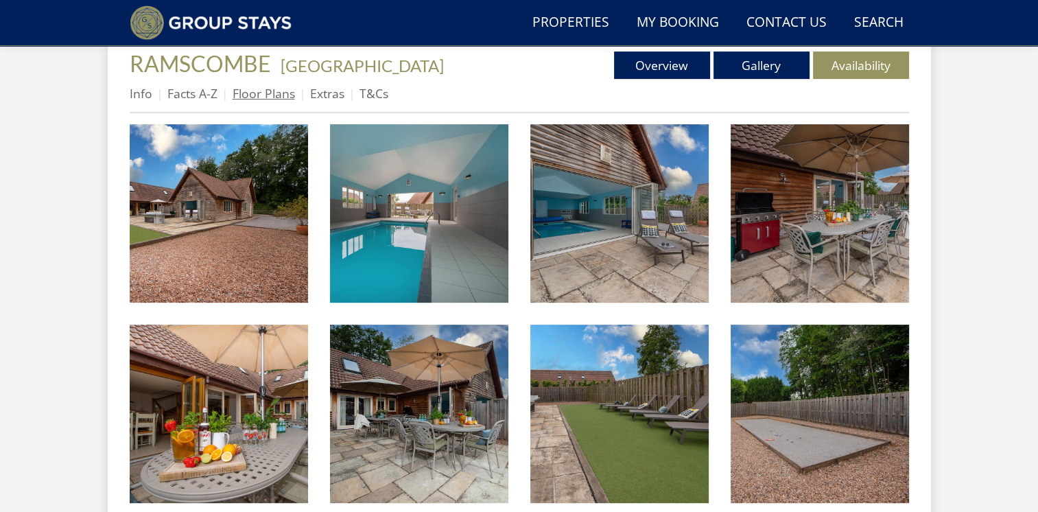
click at [263, 93] on link "Floor Plans" at bounding box center [264, 93] width 62 height 16
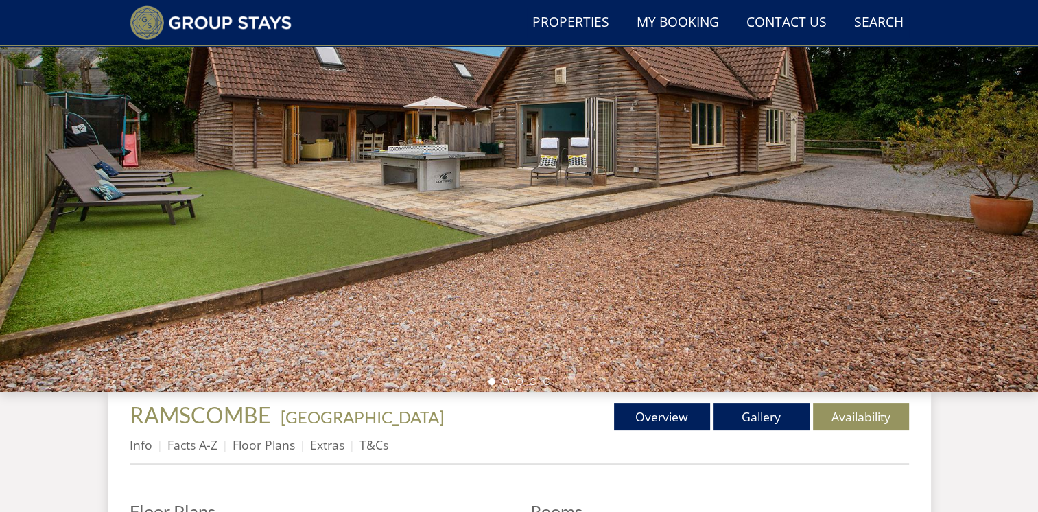
scroll to position [162, 0]
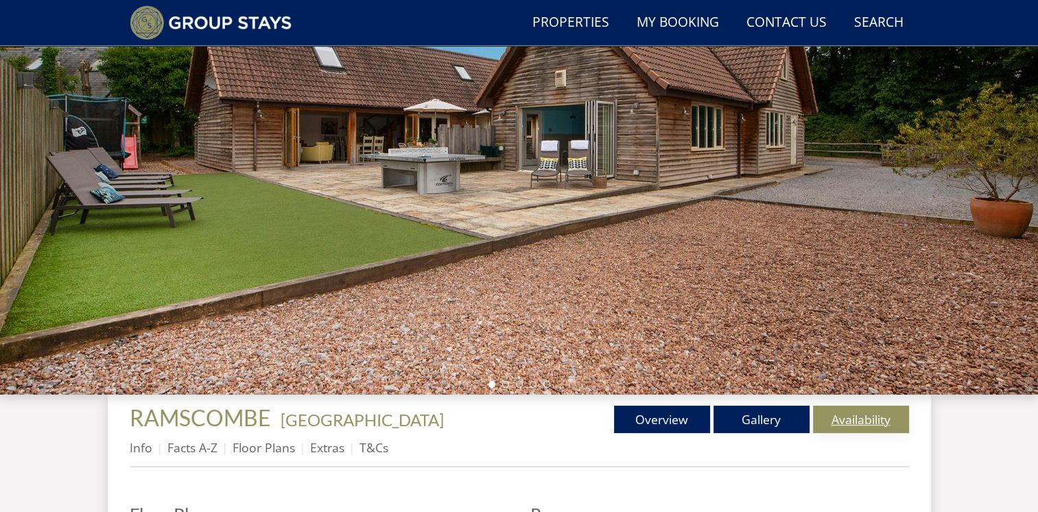
click at [864, 413] on link "Availability" at bounding box center [861, 418] width 96 height 27
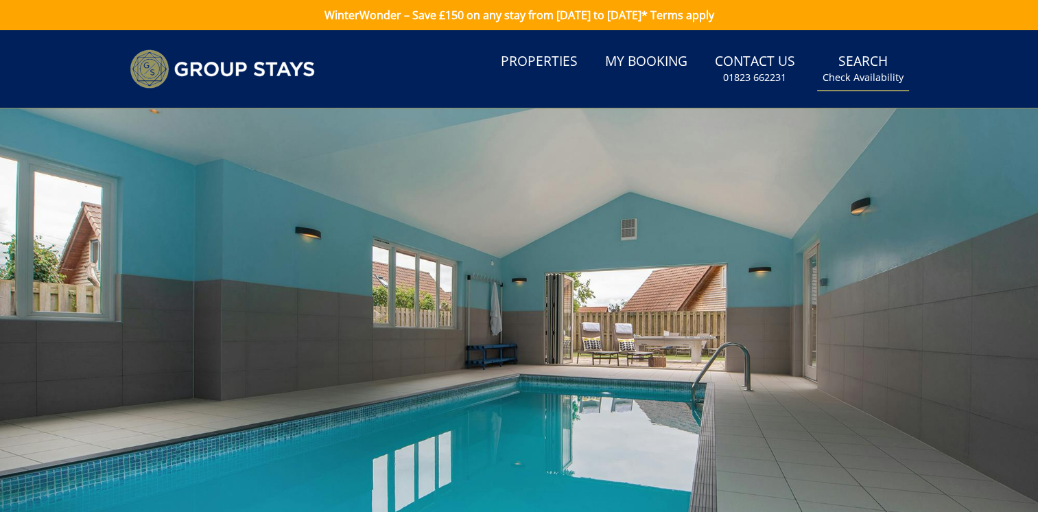
click at [866, 75] on small "Check Availability" at bounding box center [862, 78] width 81 height 14
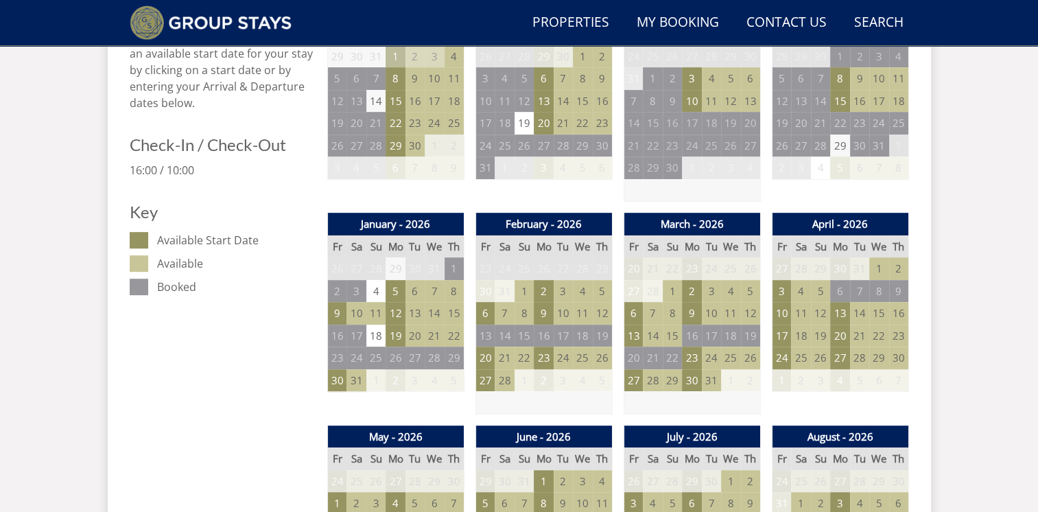
scroll to position [642, 0]
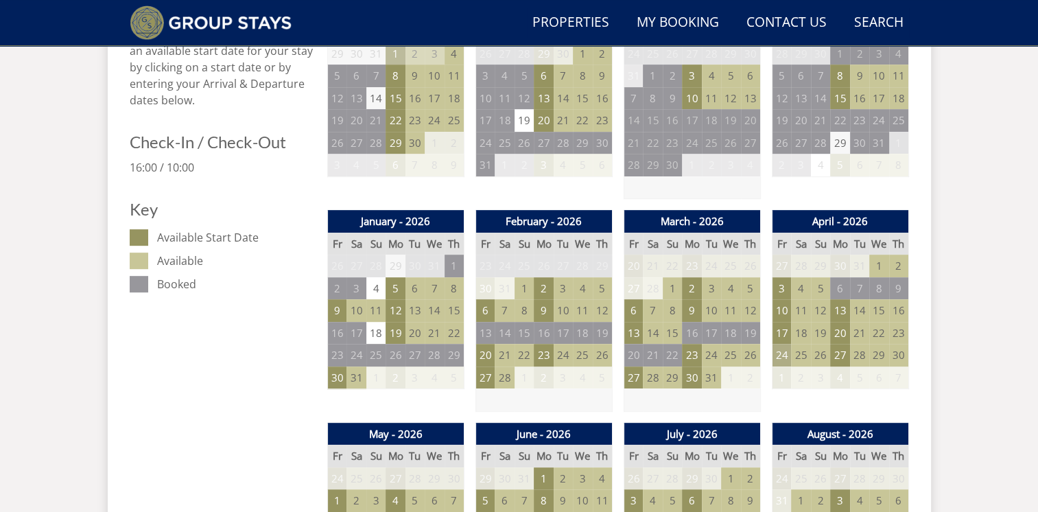
click at [777, 353] on td "24" at bounding box center [781, 355] width 19 height 23
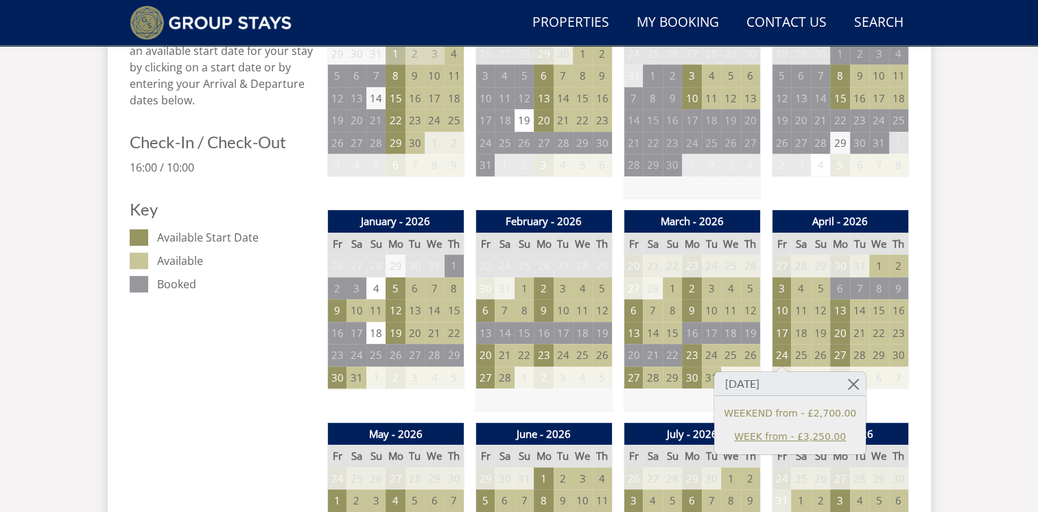
click at [779, 429] on link "WEEK from - £3,250.00" at bounding box center [790, 436] width 132 height 14
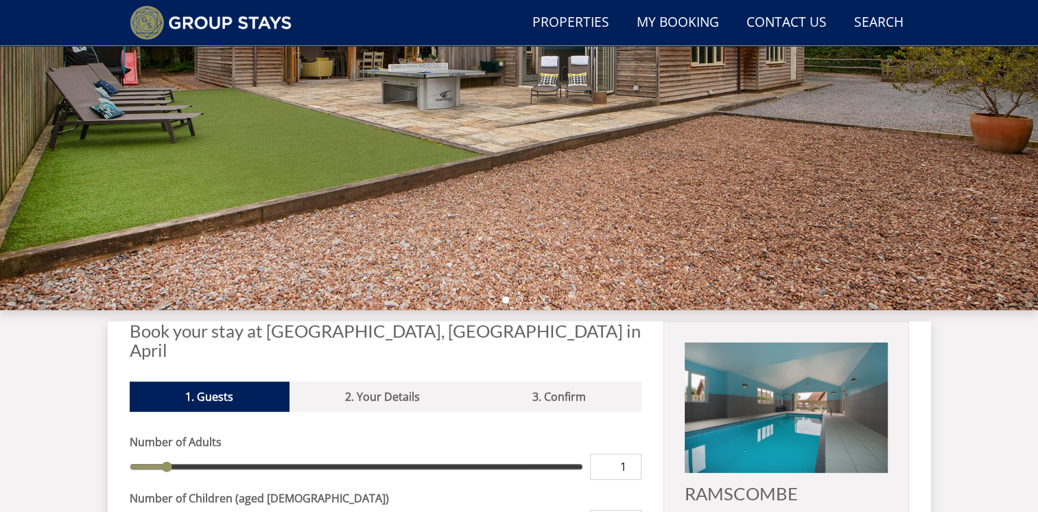
scroll to position [250, 0]
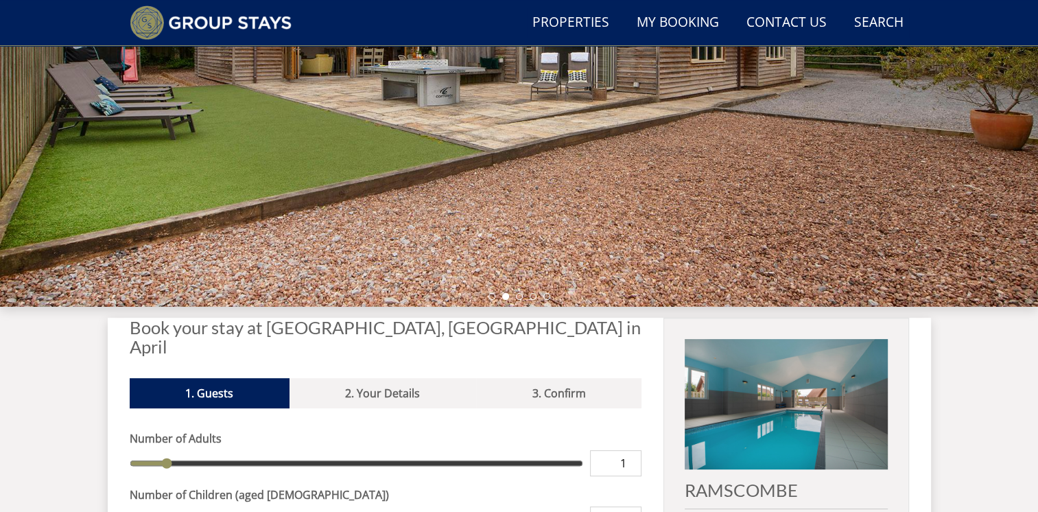
click at [969, 275] on div at bounding box center [519, 66] width 1038 height 480
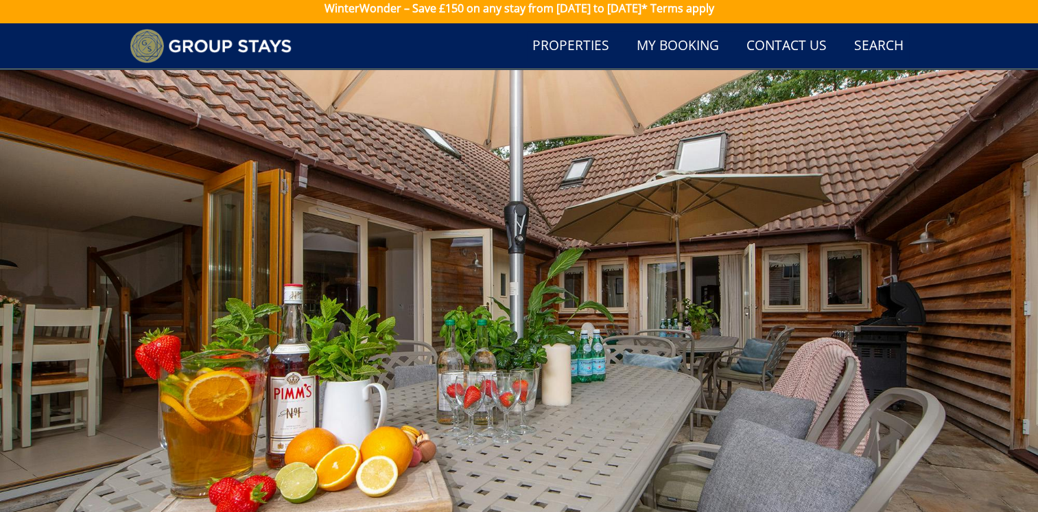
scroll to position [0, 0]
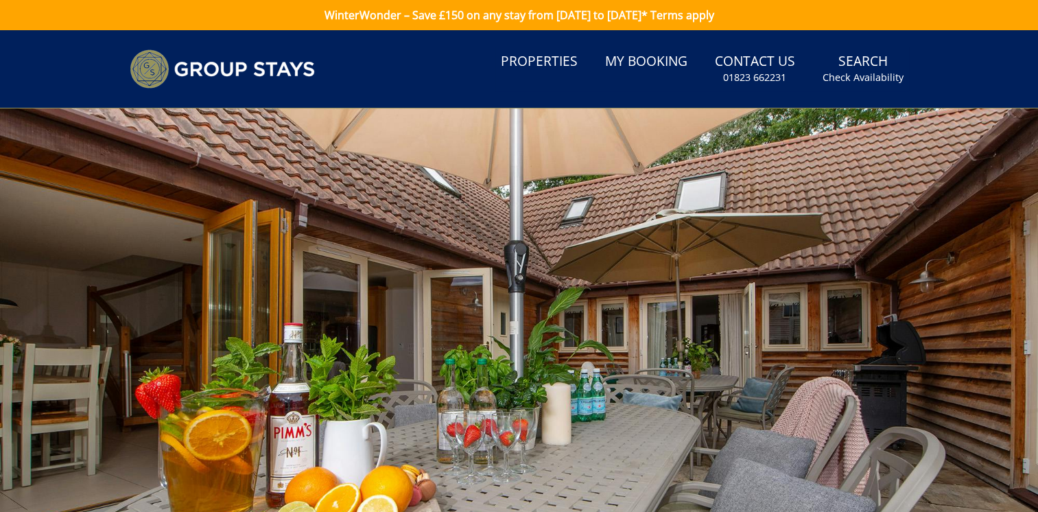
scroll to position [642, 0]
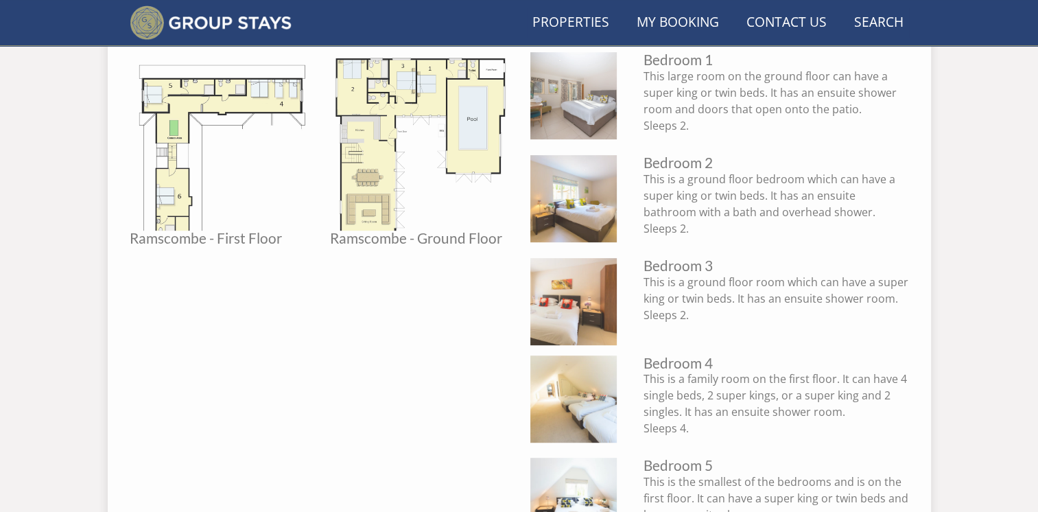
scroll to position [162, 0]
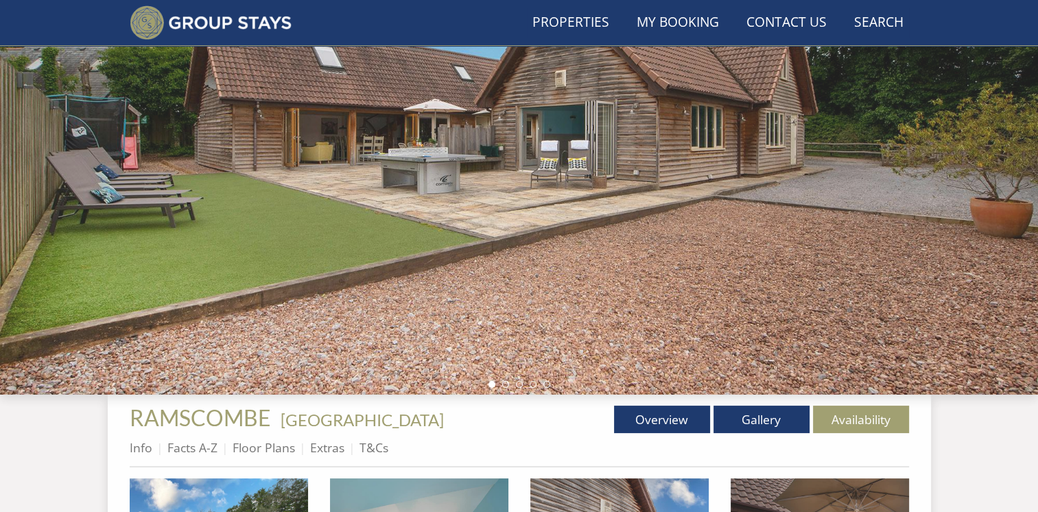
scroll to position [516, 0]
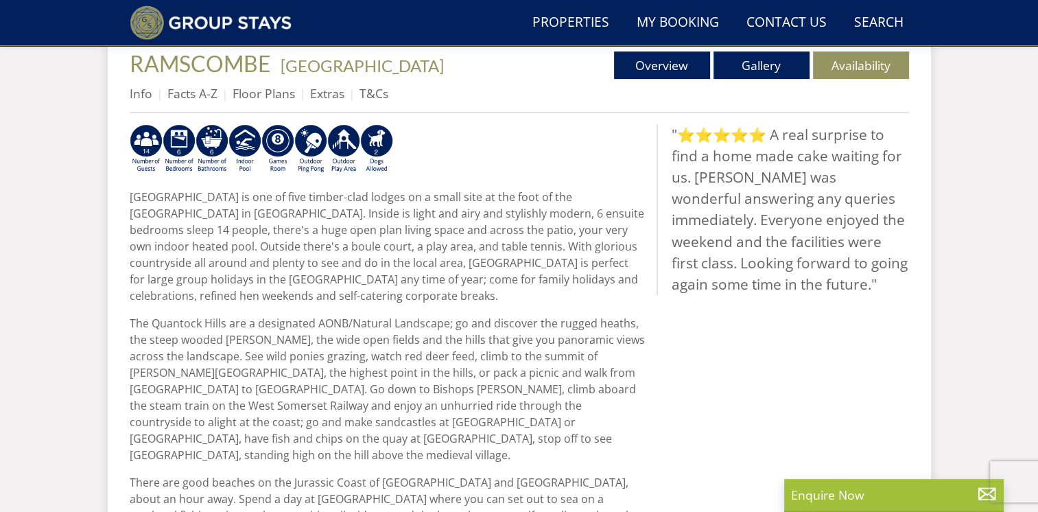
scroll to position [136, 0]
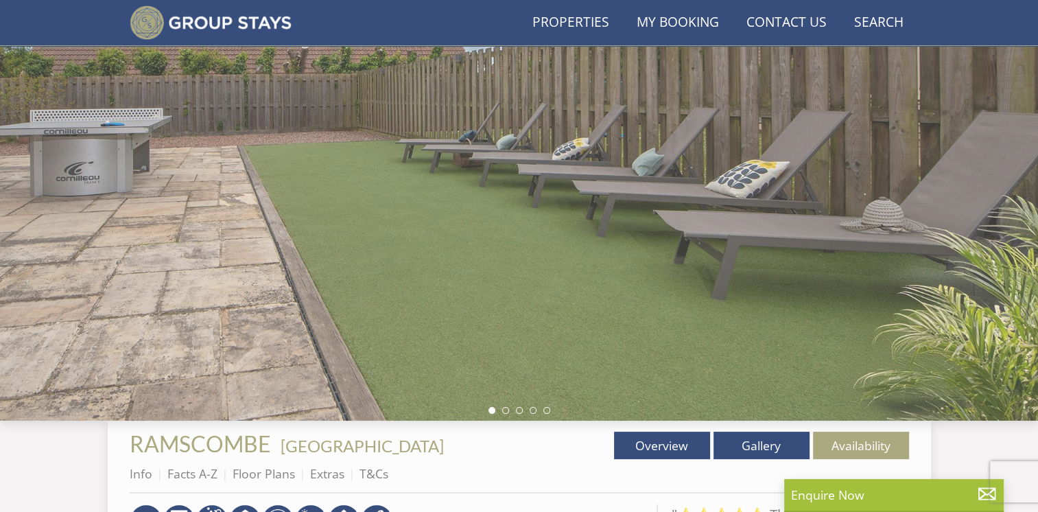
scroll to position [249, 0]
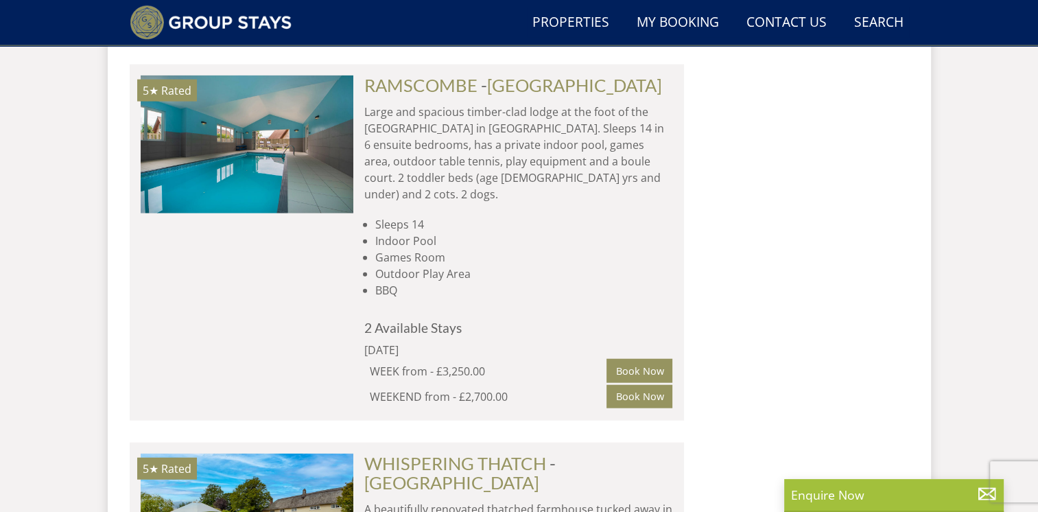
scroll to position [8402, 0]
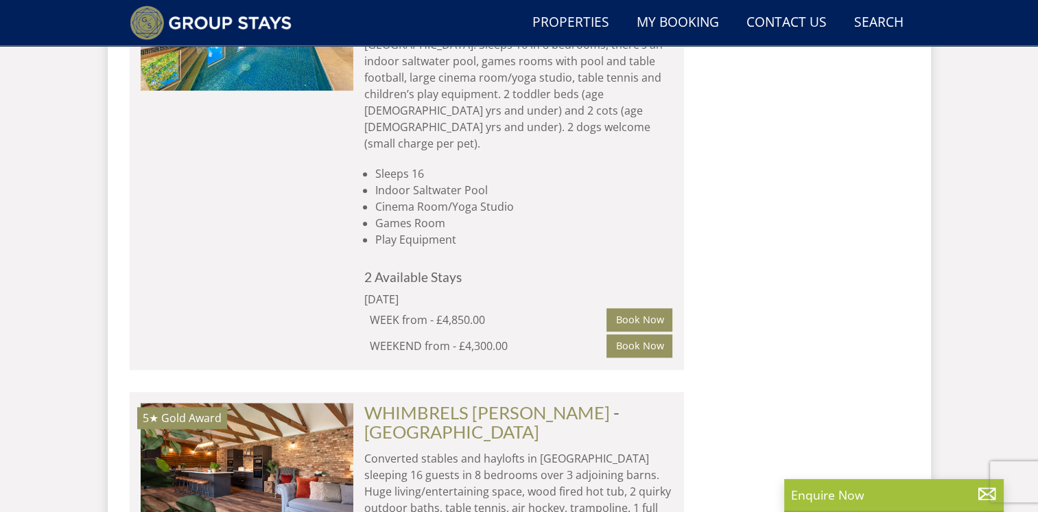
scroll to position [11725, 0]
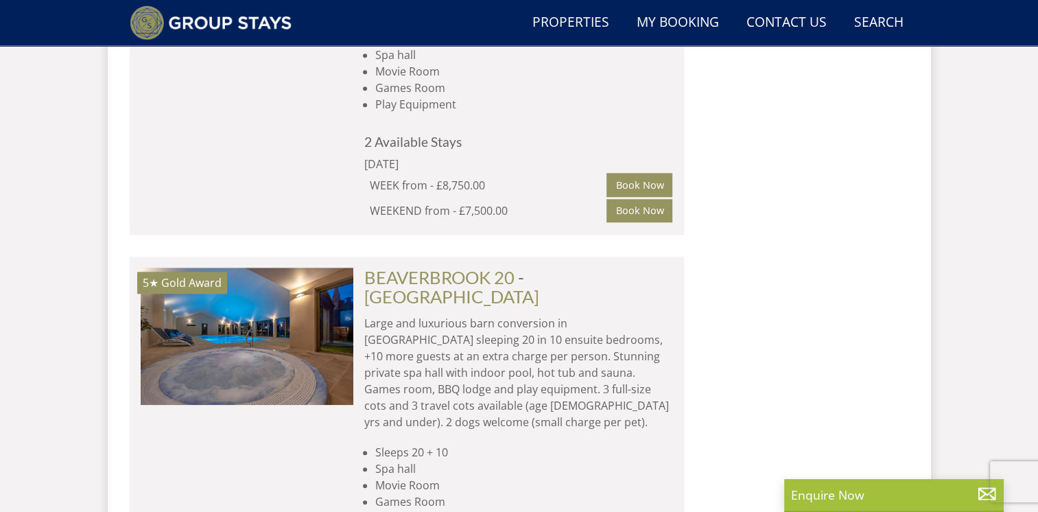
scroll to position [16724, 0]
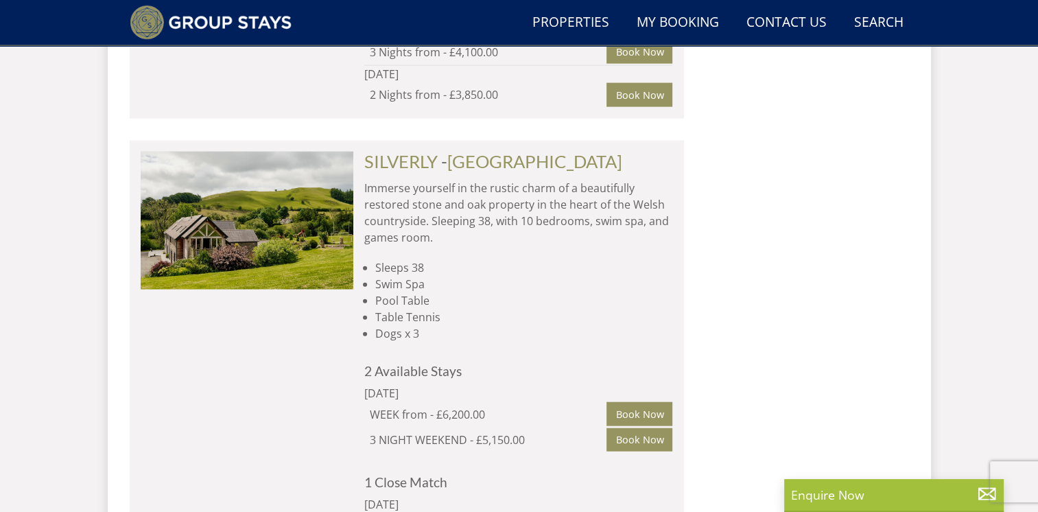
scroll to position [18619, 0]
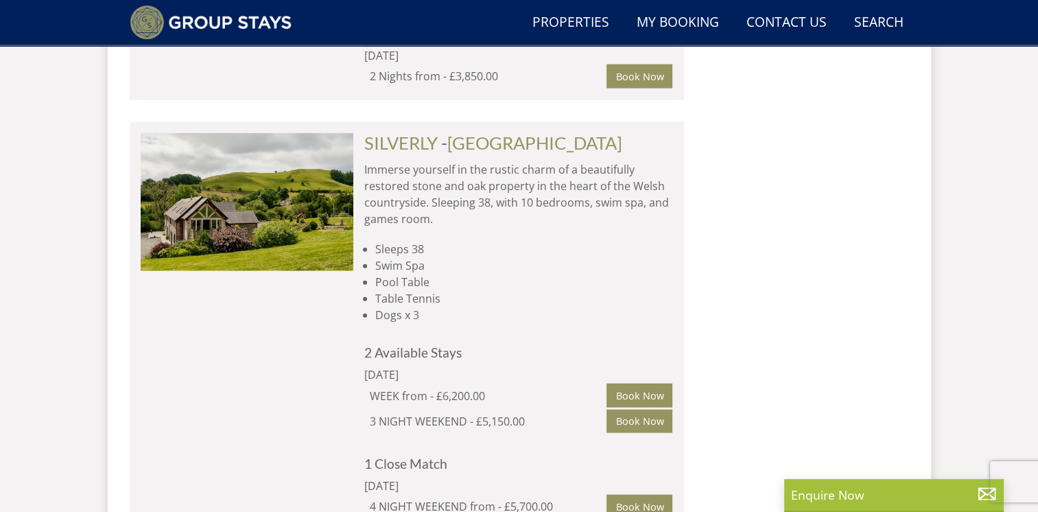
select select "12"
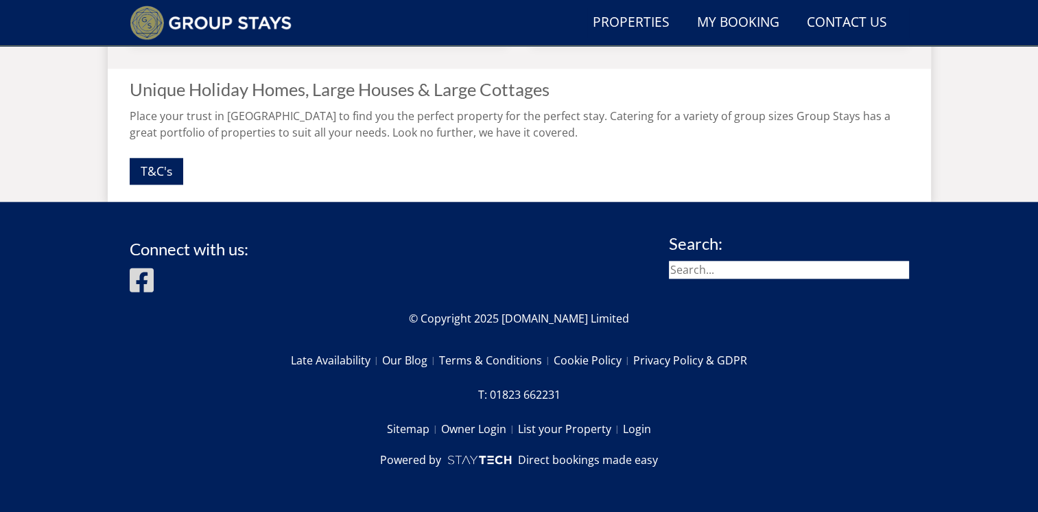
scroll to position [150, 0]
